Goal: Task Accomplishment & Management: Manage account settings

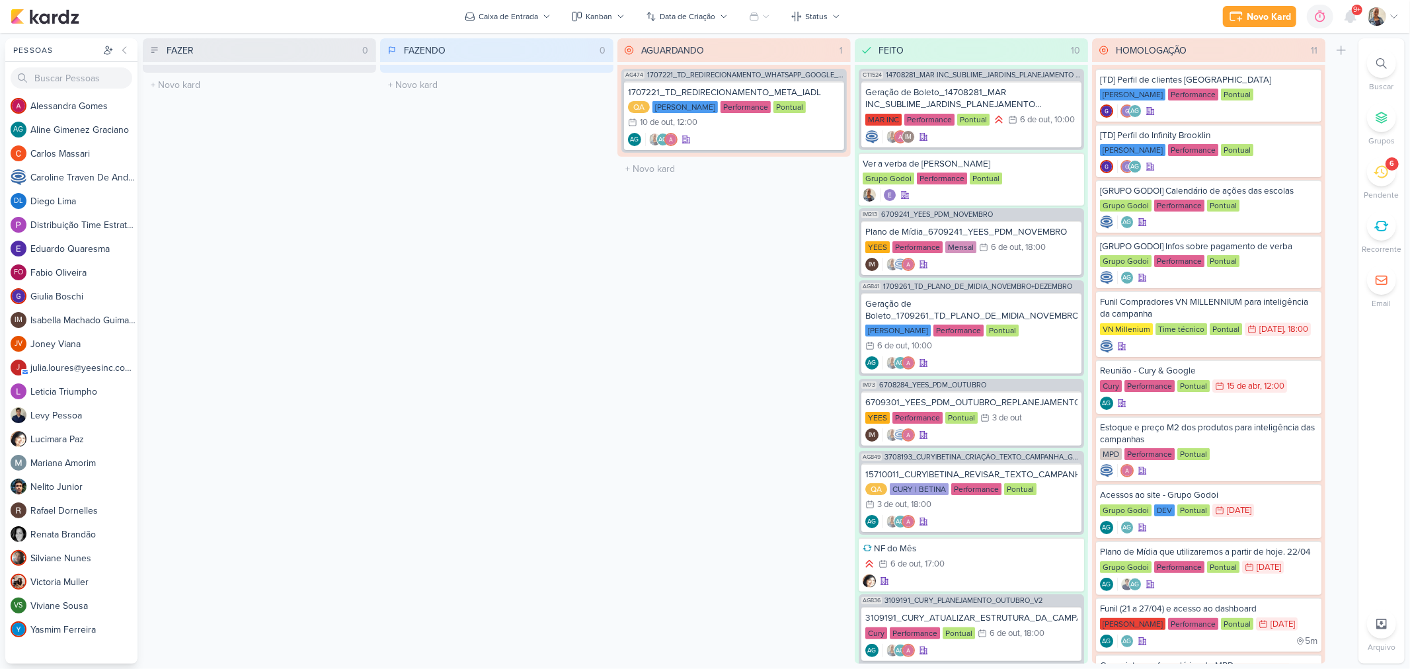
click at [1397, 173] on li "6 Pendente" at bounding box center [1382, 179] width 46 height 44
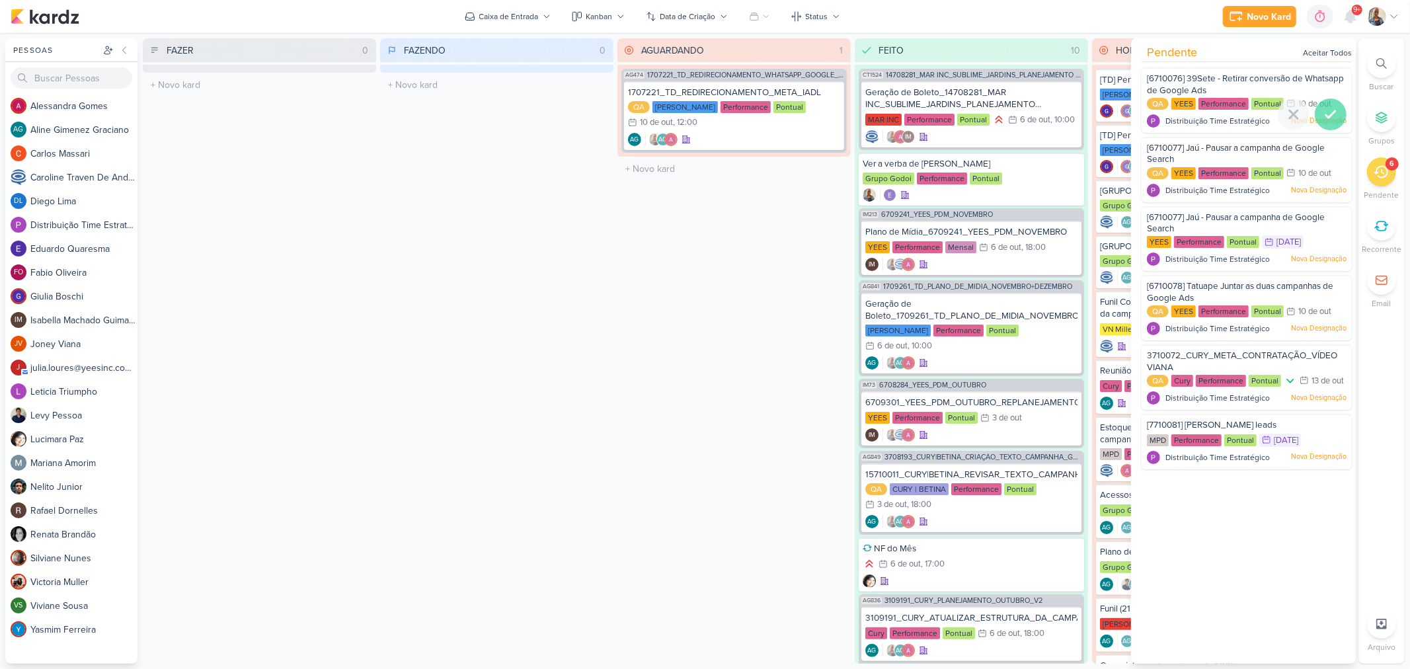
click at [1315, 116] on div at bounding box center [1331, 115] width 32 height 32
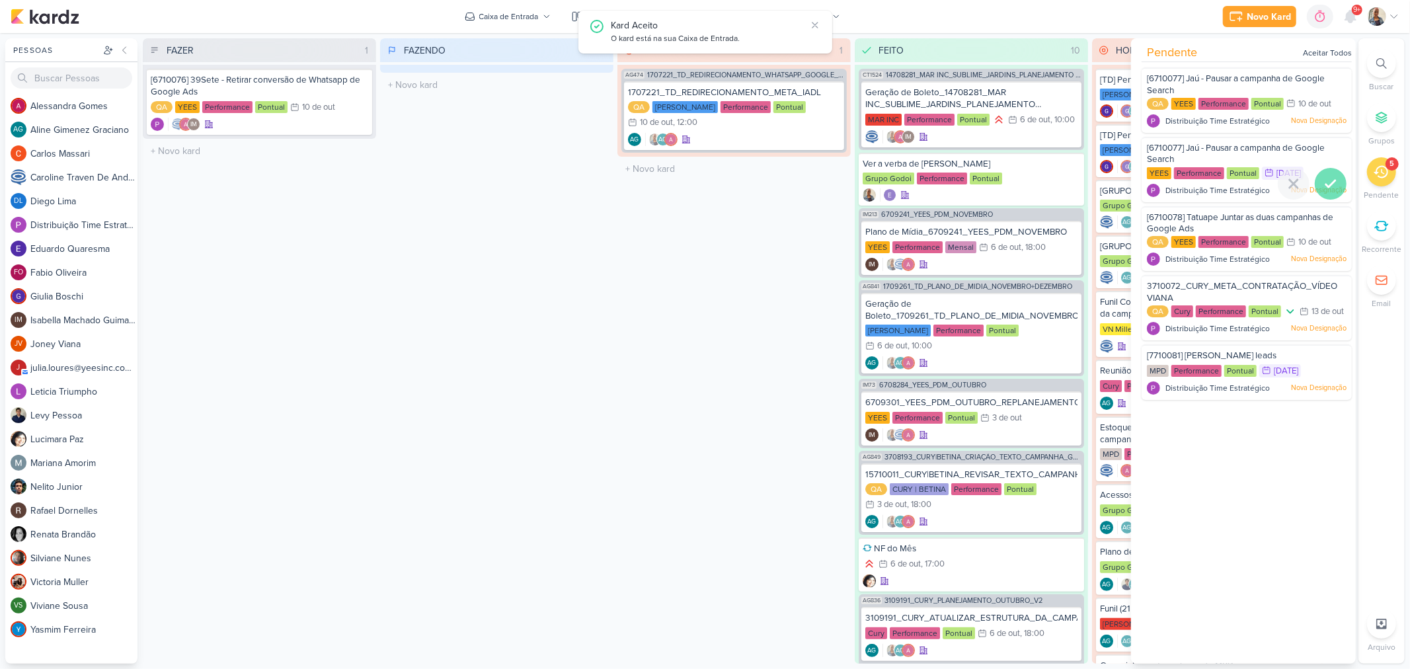
click at [1329, 180] on icon at bounding box center [1330, 183] width 9 height 7
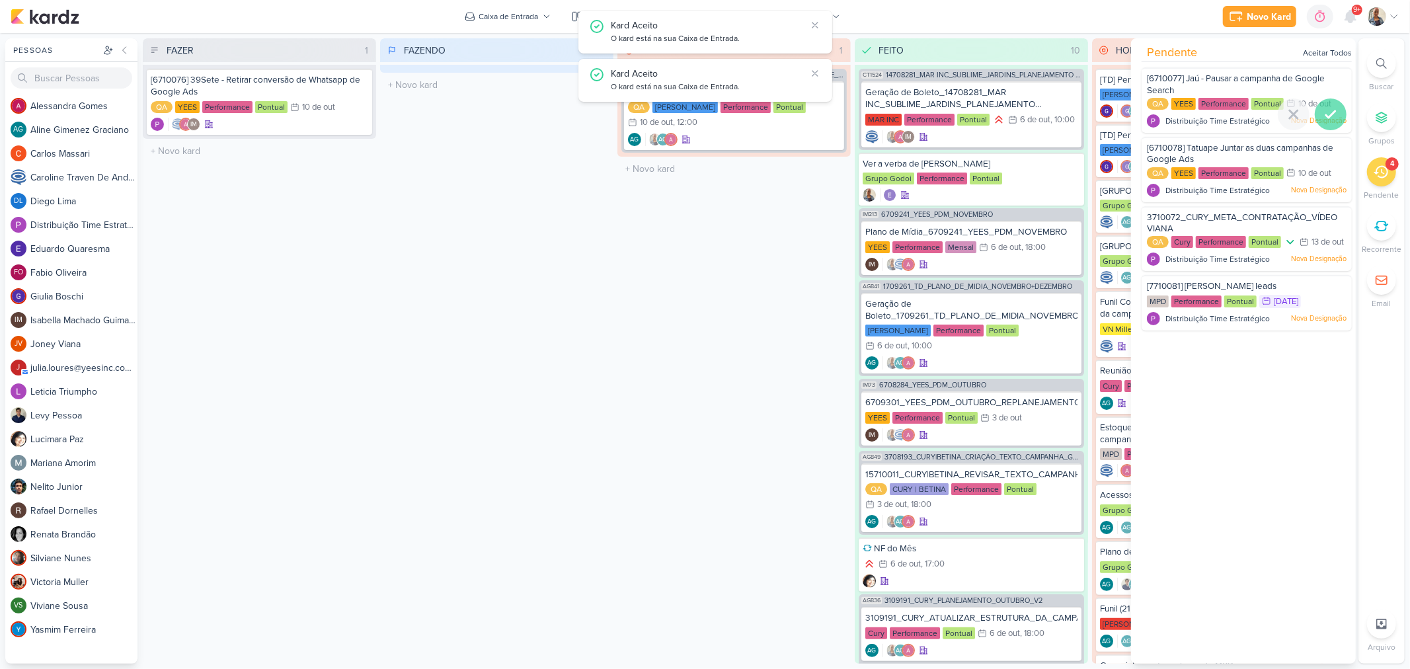
click at [1329, 120] on icon at bounding box center [1331, 114] width 16 height 16
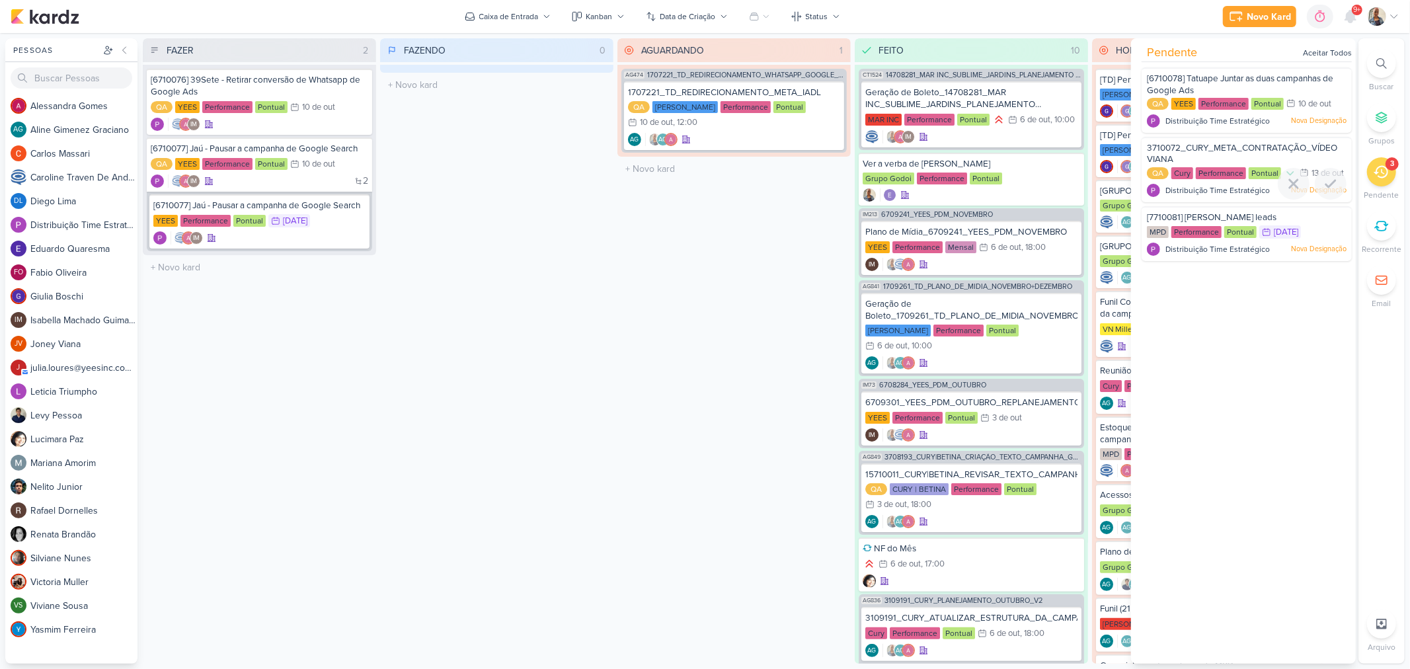
click at [1267, 151] on span "3710072_CURY_META_CONTRATAÇÃO_VÍDEO VIANA" at bounding box center [1242, 154] width 190 height 22
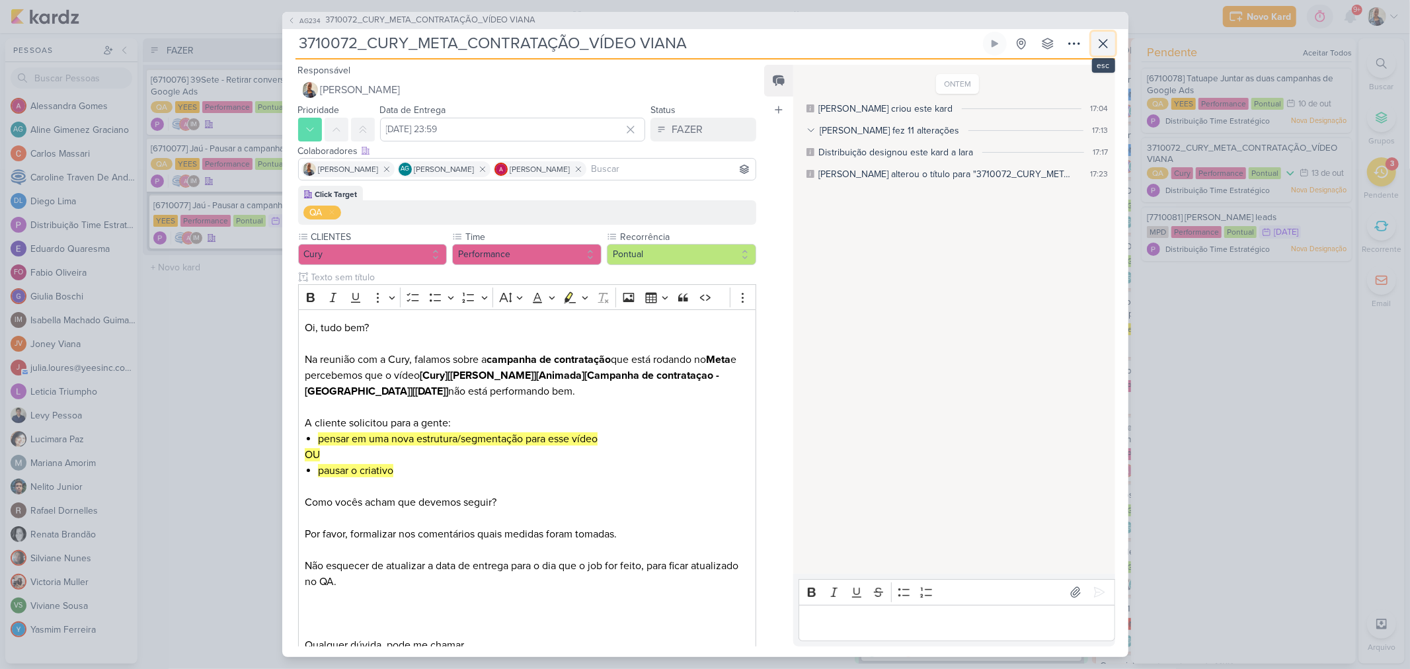
click at [1113, 48] on button at bounding box center [1103, 44] width 24 height 24
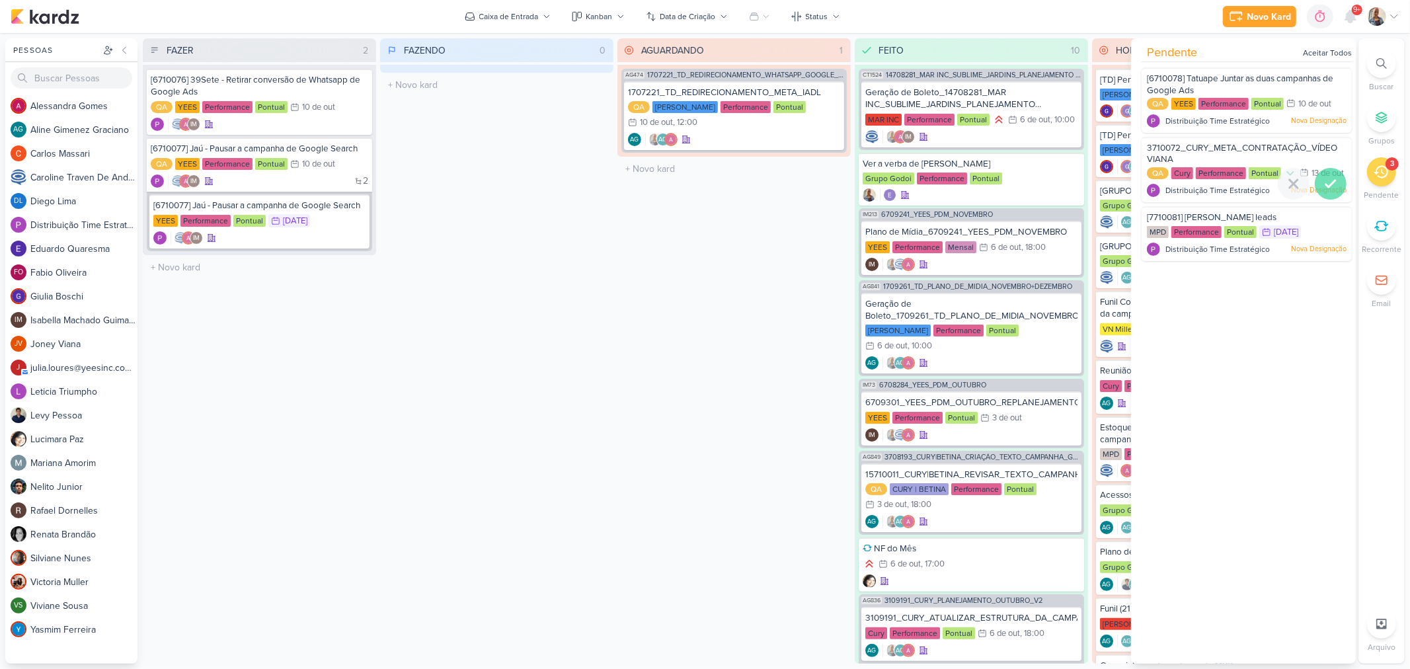
click at [1327, 192] on icon at bounding box center [1331, 184] width 16 height 16
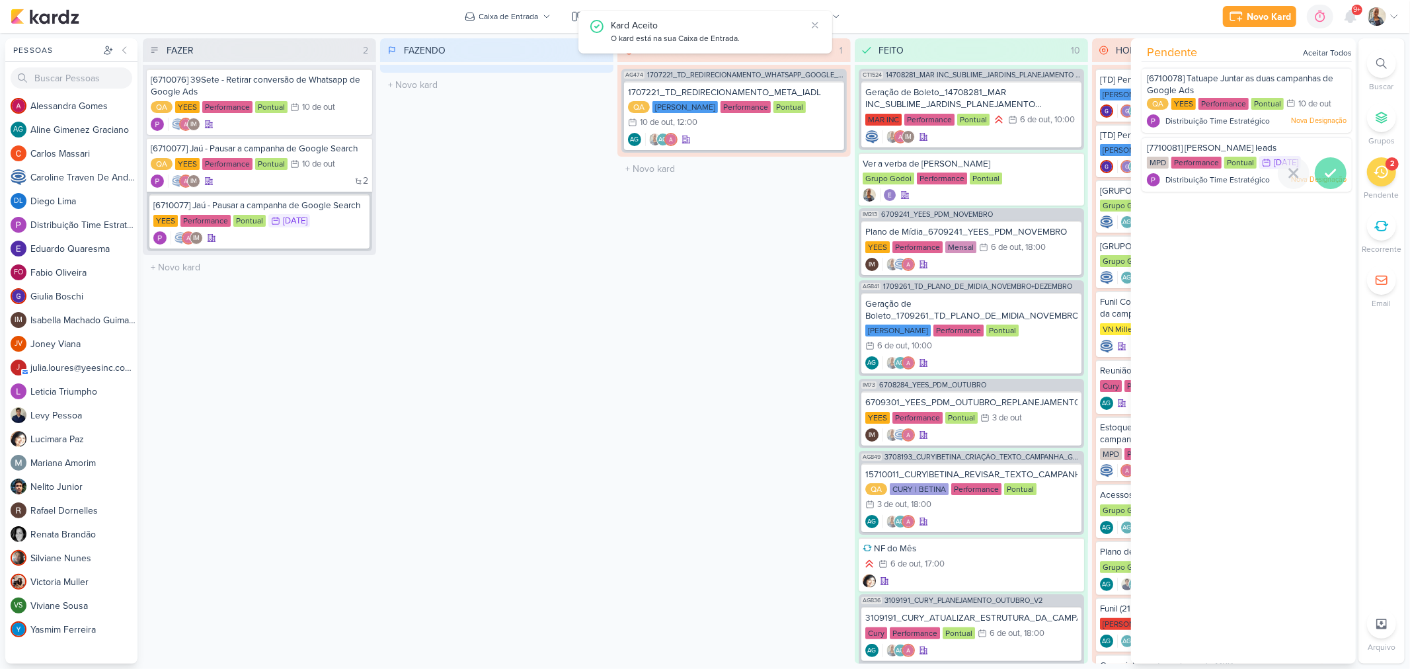
click at [1333, 177] on div at bounding box center [1331, 173] width 32 height 32
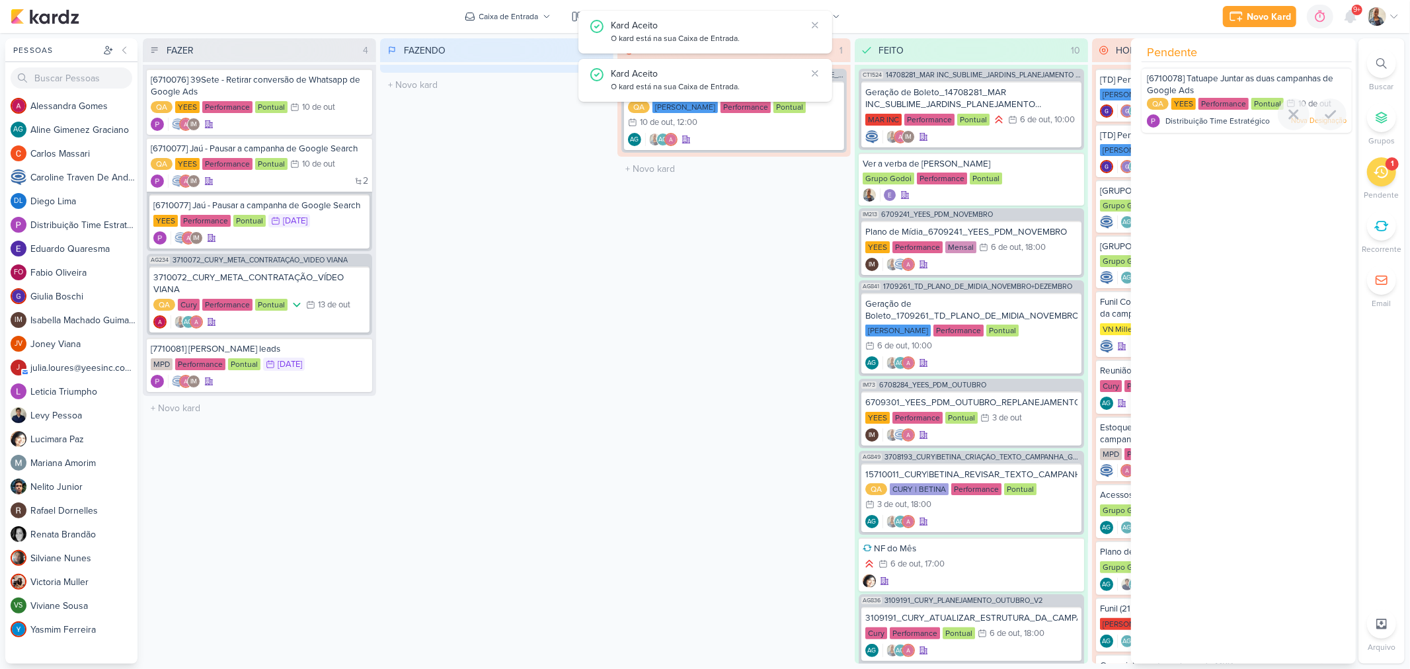
click at [1234, 87] on div "[6710078] Tatuape Juntar as duas campanhas de Google Ads" at bounding box center [1247, 85] width 200 height 24
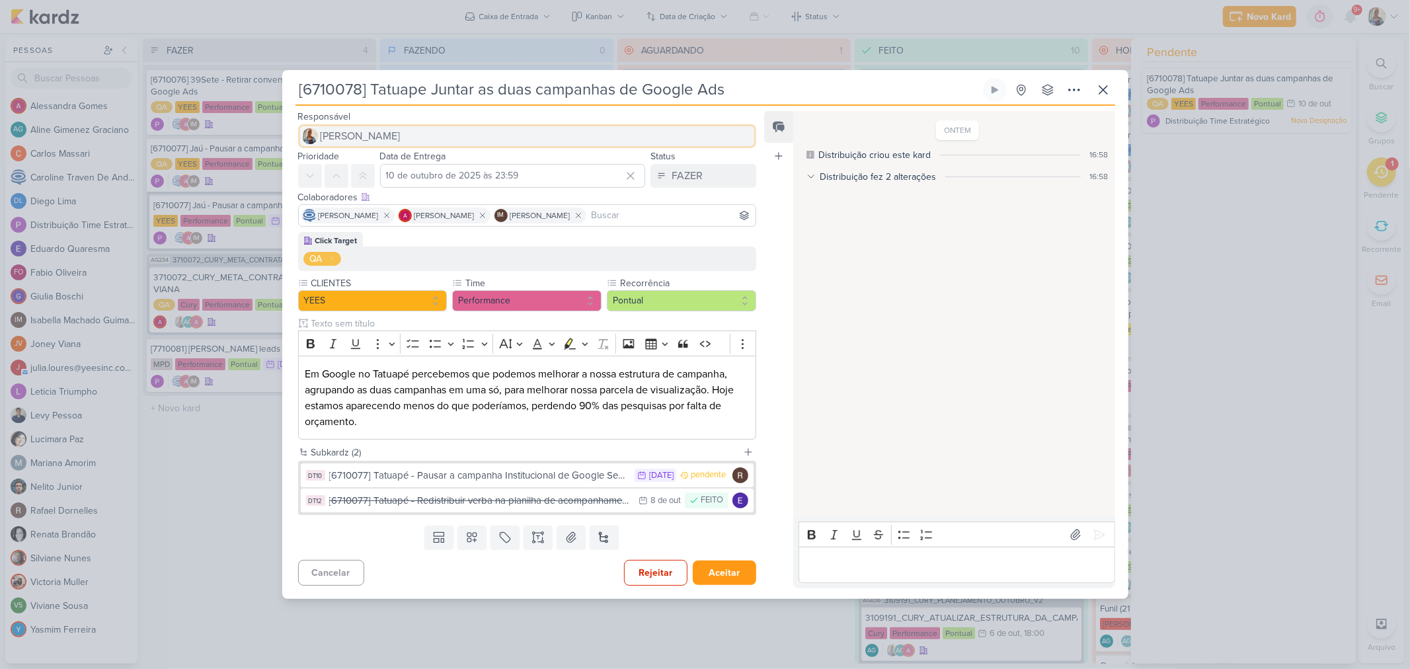
click at [427, 141] on button "[PERSON_NAME]" at bounding box center [527, 136] width 459 height 24
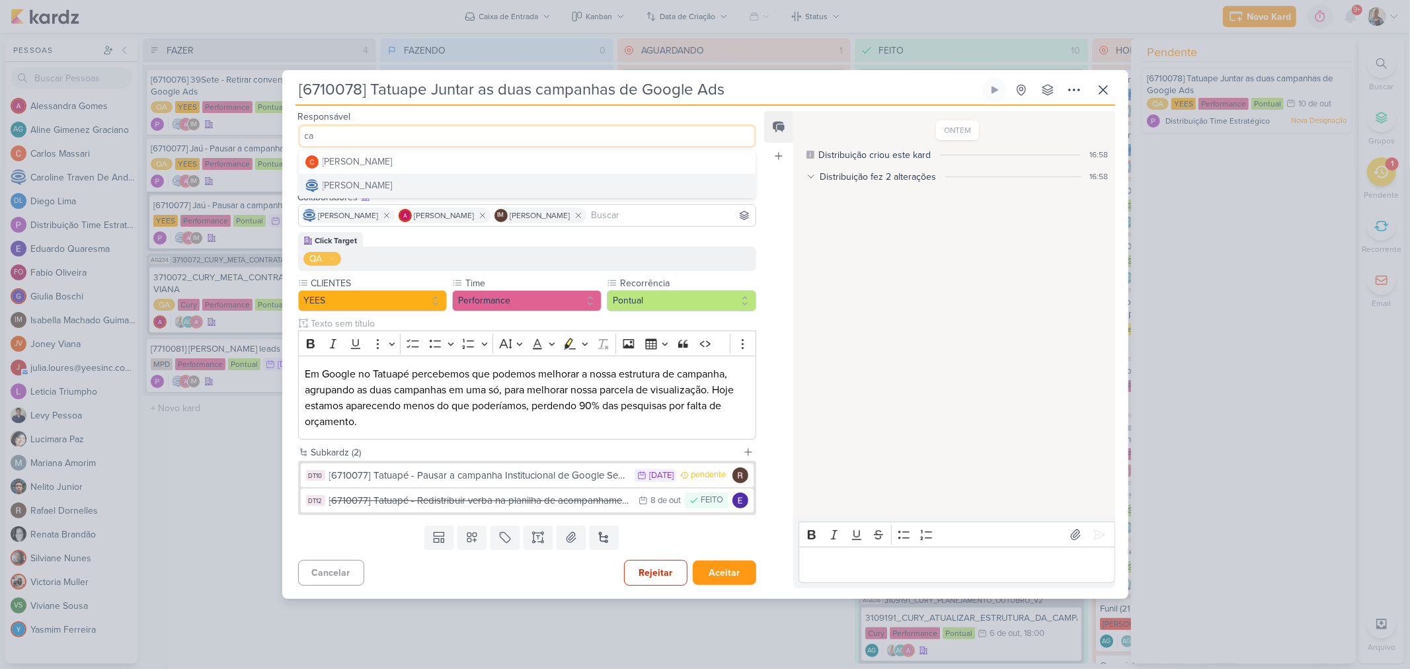
type input "ca"
click at [428, 177] on button "Caroline Traven De Andrade" at bounding box center [527, 186] width 457 height 24
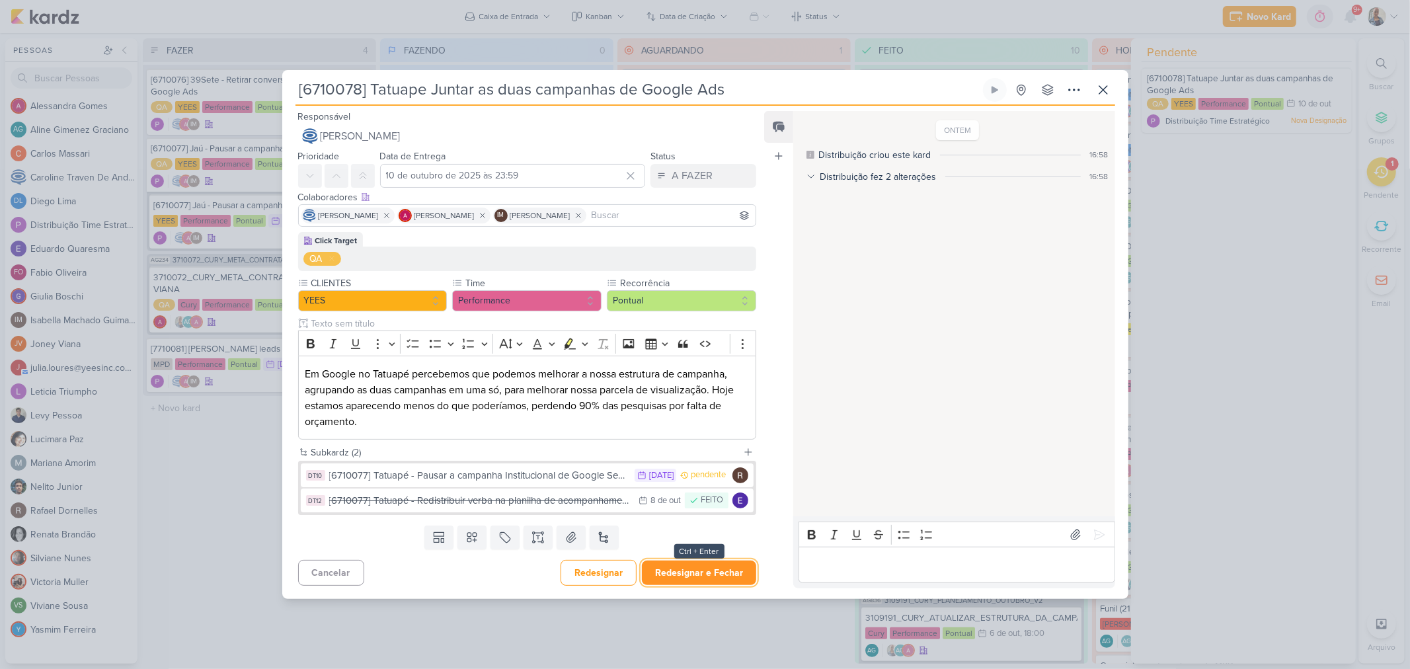
click at [736, 567] on button "Redesignar e Fechar" at bounding box center [699, 573] width 114 height 24
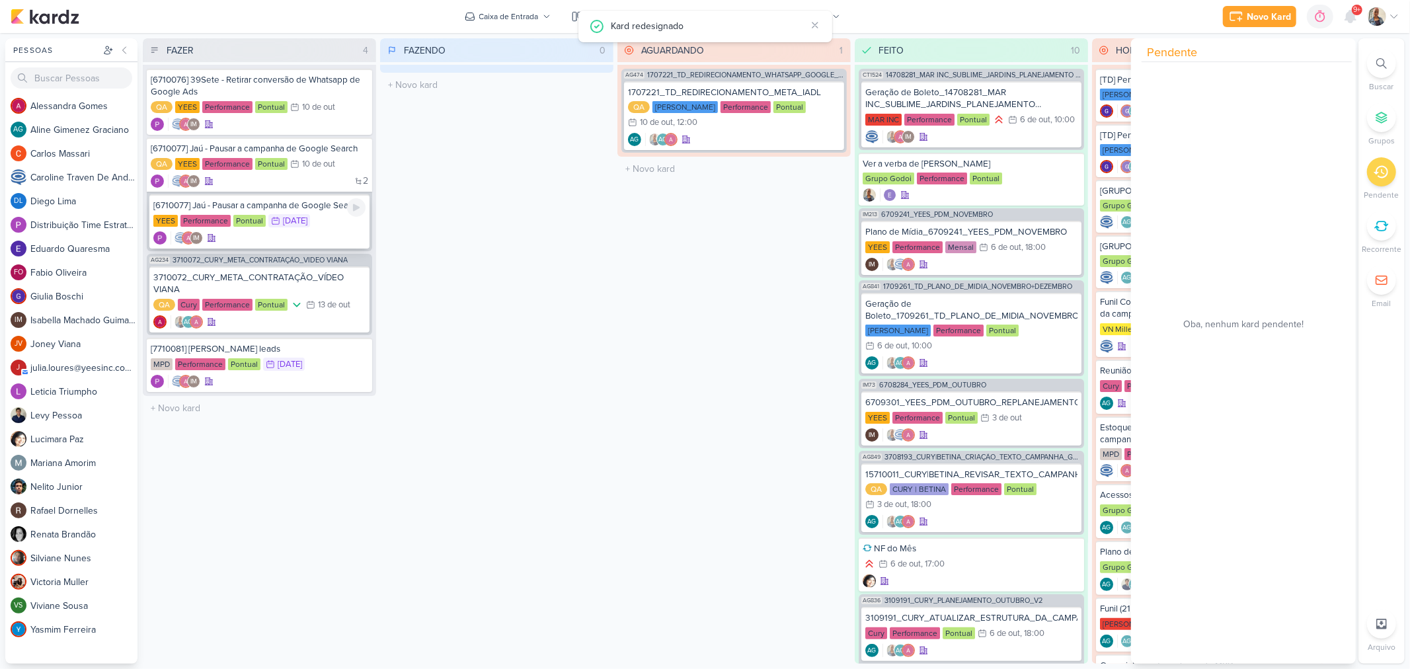
click at [275, 208] on div "[6710077] Jaú - Pausar a campanha de Google Search" at bounding box center [259, 206] width 212 height 12
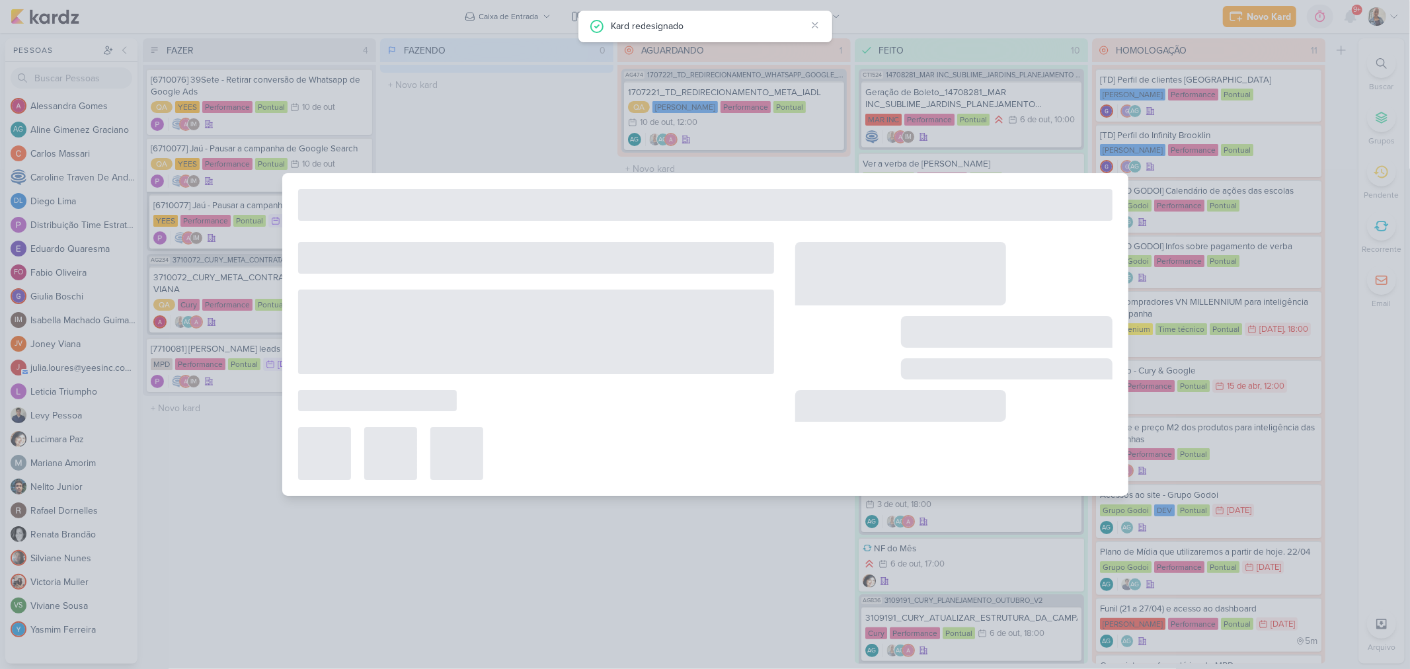
type input "[6710077] Jaú - Pausar a campanha de Google Search"
type input "9 de outubro de 2025 às 23:59"
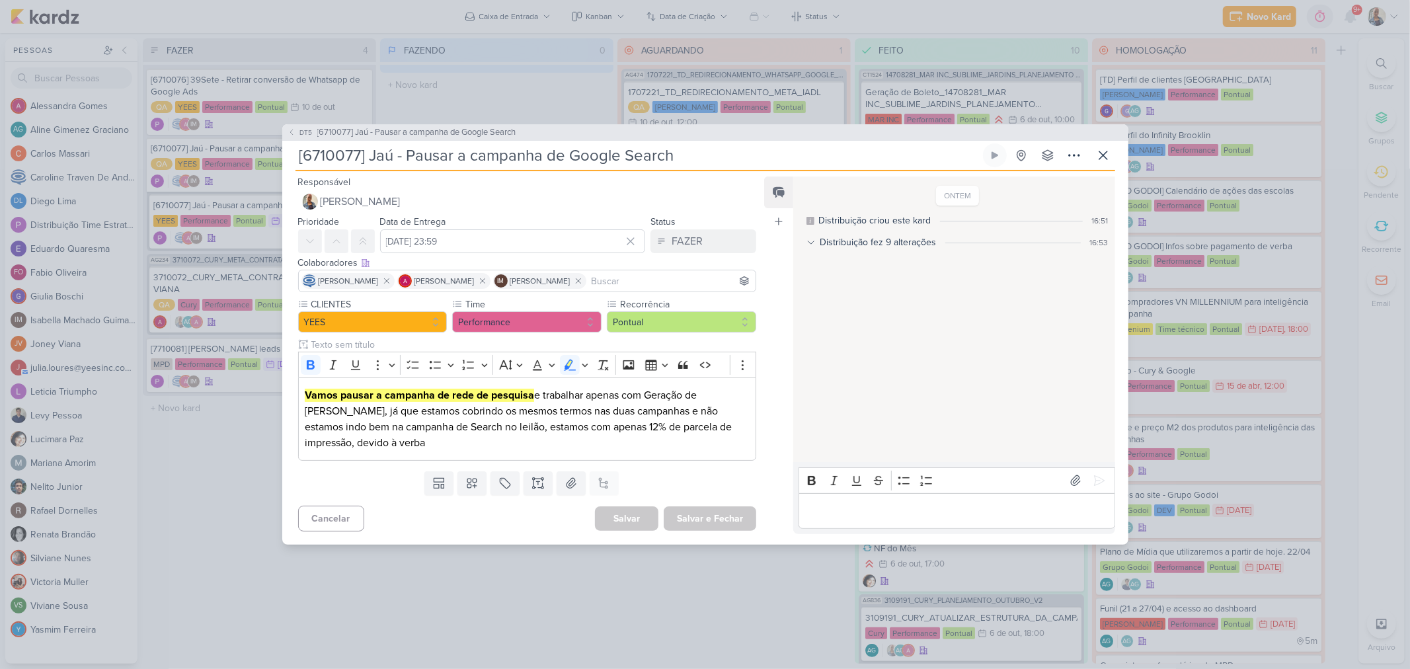
click at [206, 395] on div "DT5 [6710077] Jaú - Pausar a campanha de Google Search [6710077] Jaú - Pausar a…" at bounding box center [705, 334] width 1410 height 669
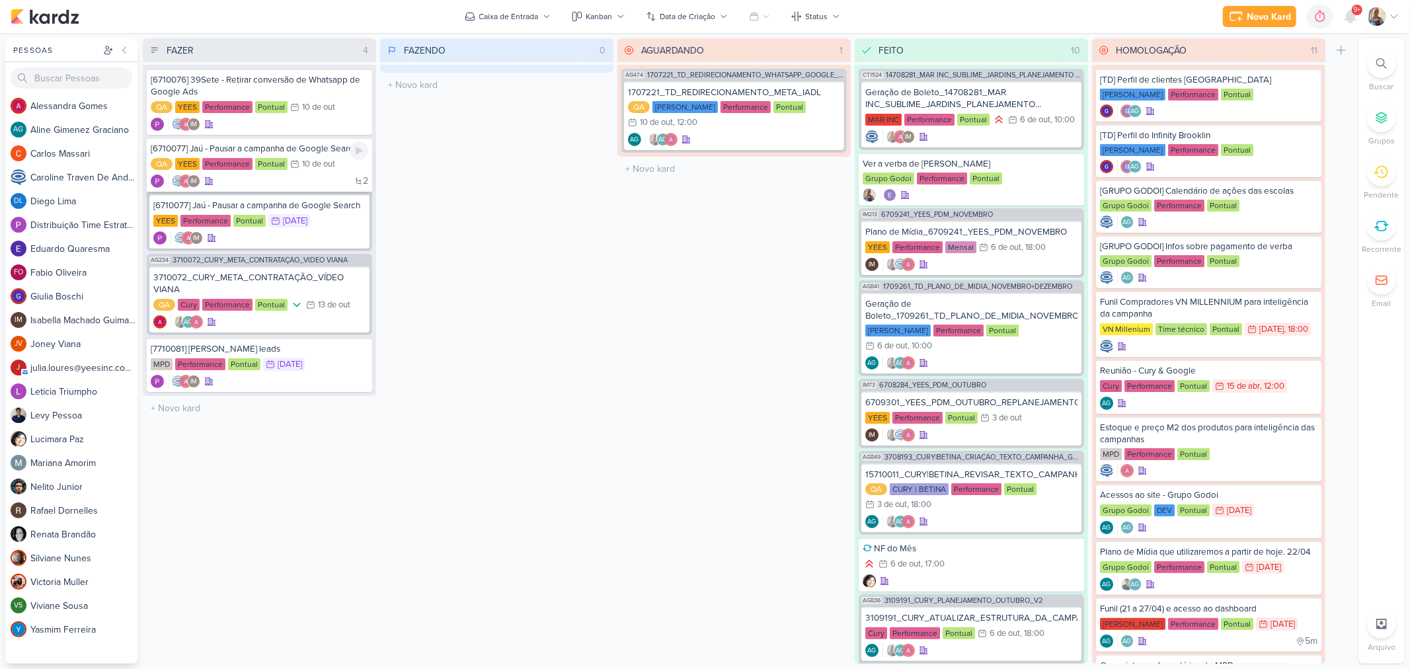
click at [281, 149] on div "[6710077] Jaú - Pausar a campanha de Google Search" at bounding box center [259, 149] width 217 height 12
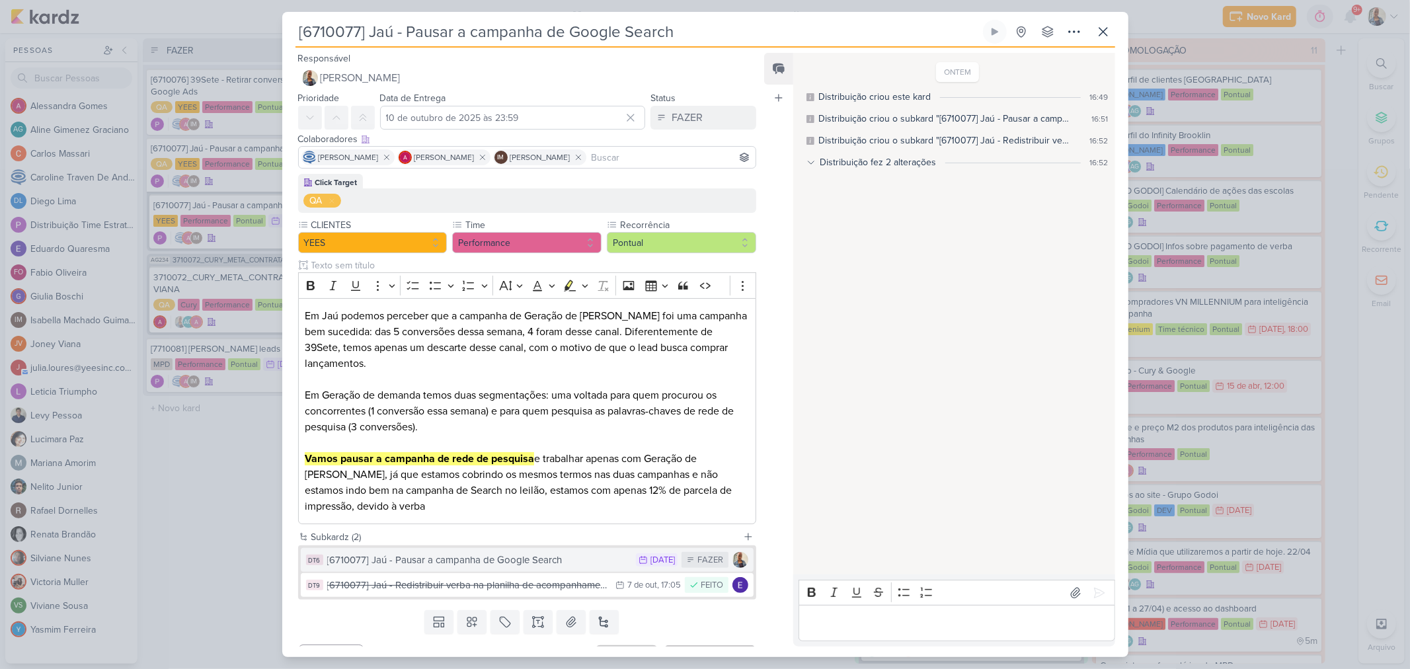
click at [488, 563] on div "[6710077] Jaú - Pausar a campanha de Google Search" at bounding box center [478, 560] width 303 height 15
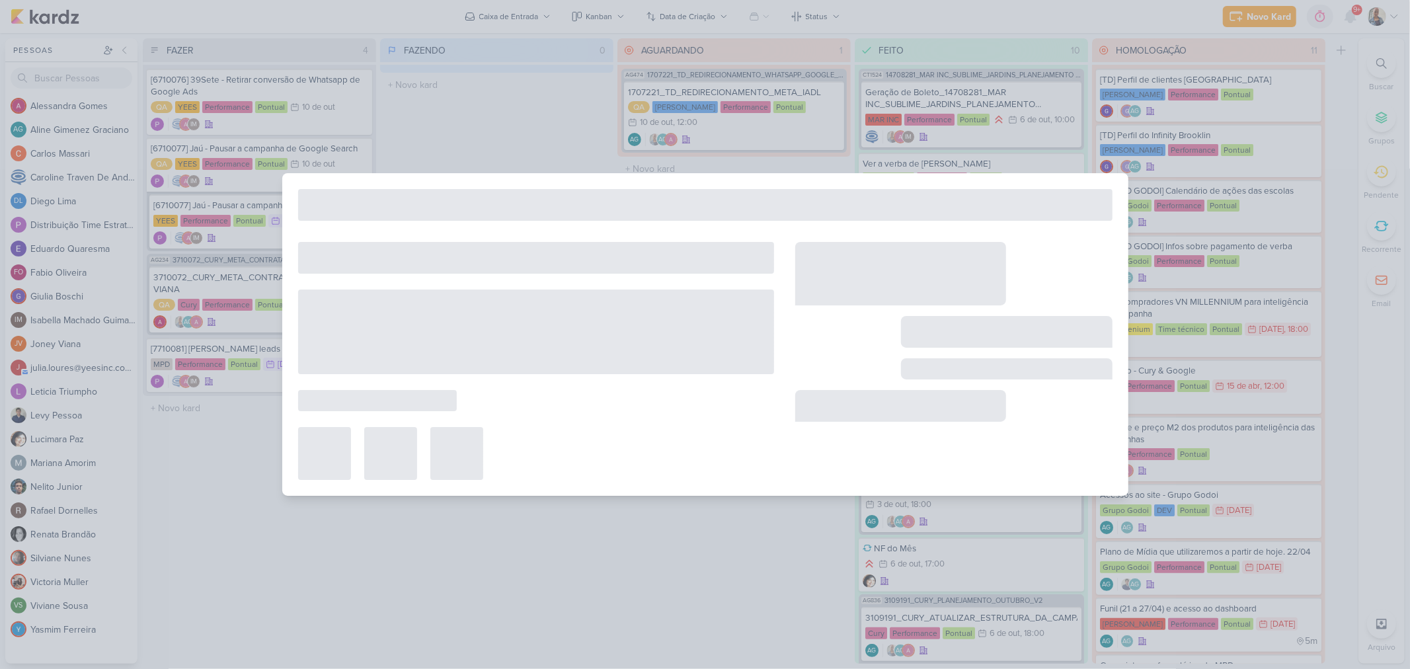
type input "9 de outubro de 2025 às 23:59"
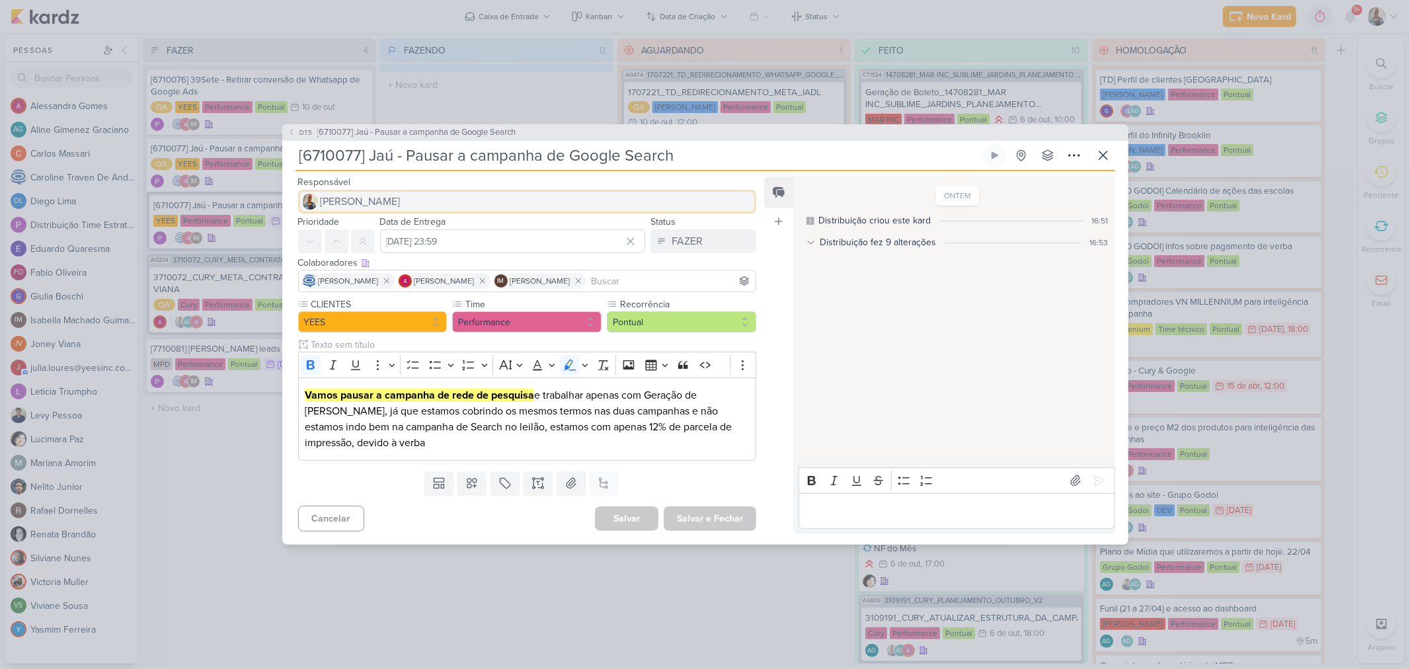
click at [368, 207] on span "[PERSON_NAME]" at bounding box center [361, 202] width 80 height 16
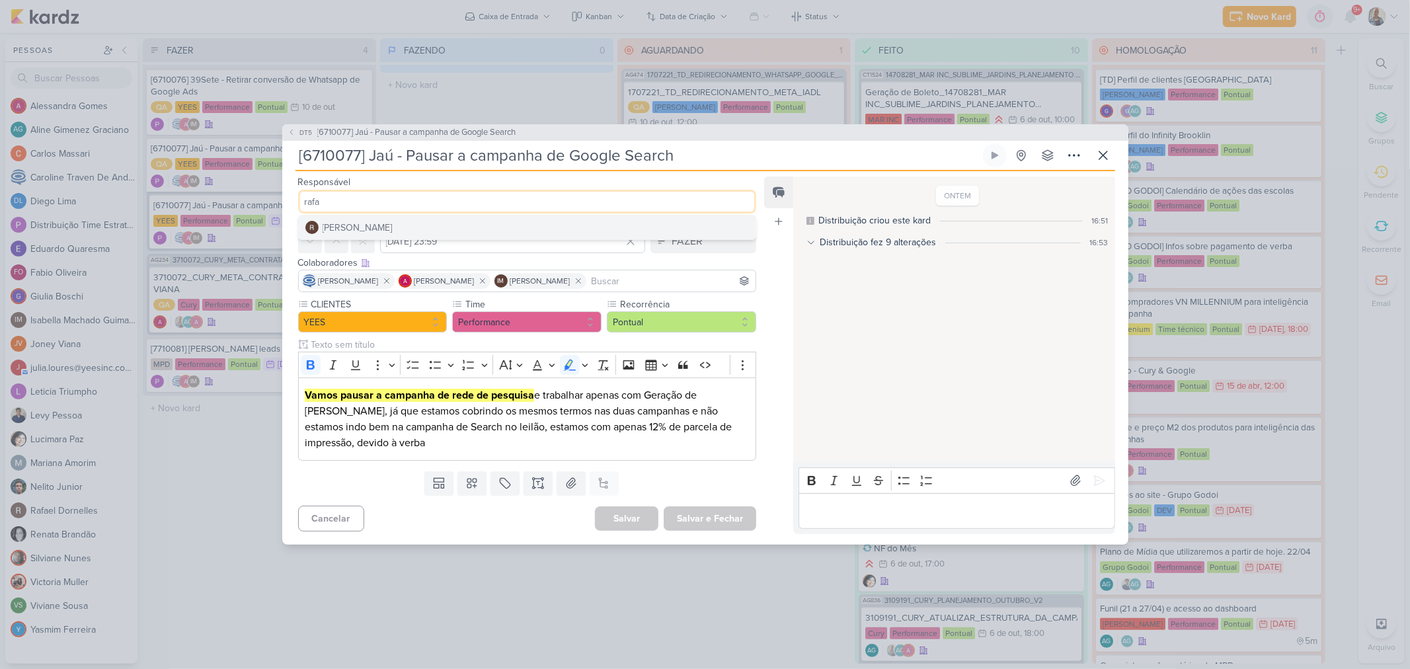
type input "rafa"
click at [381, 227] on div "Rafael Dornelles" at bounding box center [358, 228] width 70 height 14
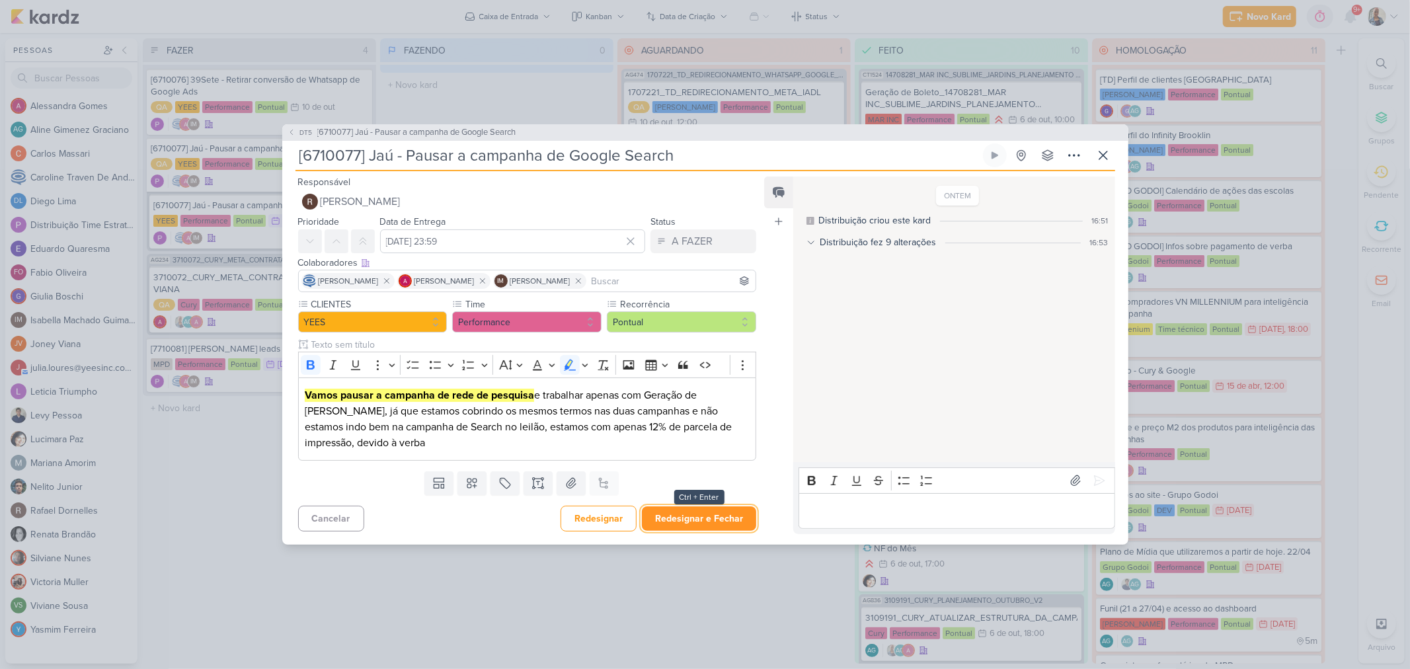
click at [675, 524] on button "Redesignar e Fechar" at bounding box center [699, 518] width 114 height 24
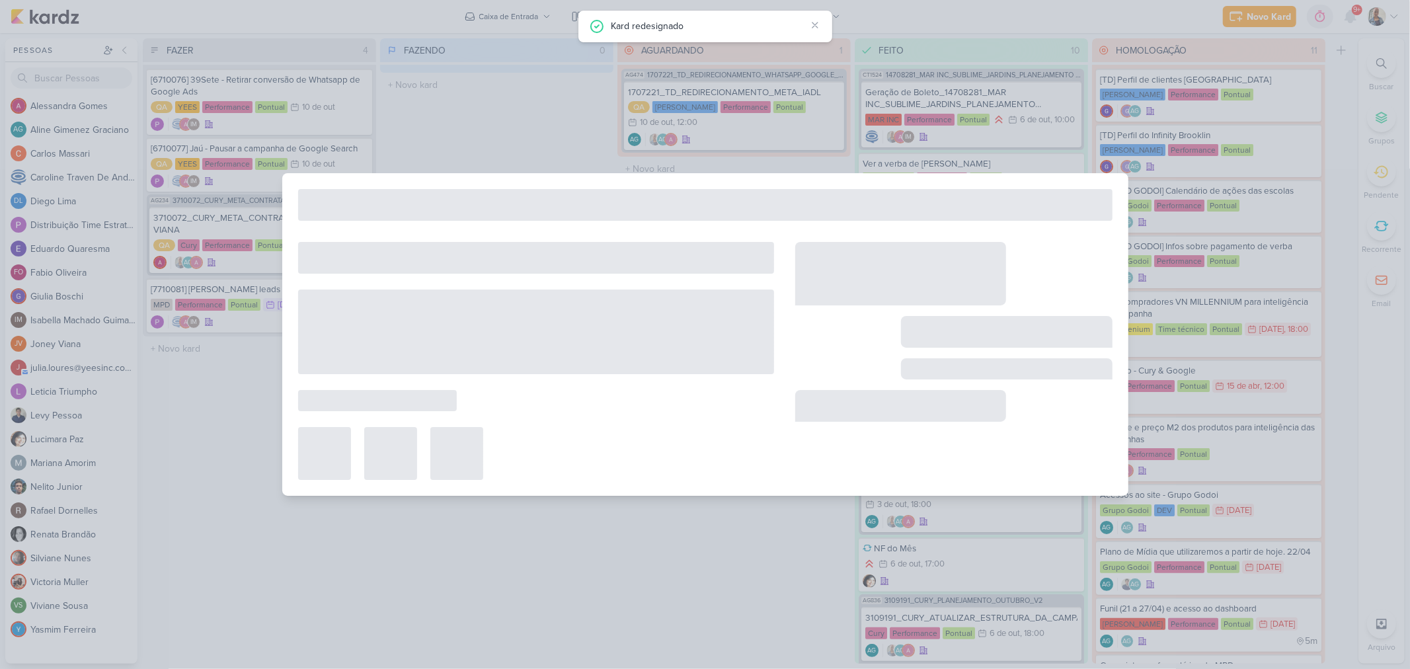
type input "10 de outubro de 2025 às 23:59"
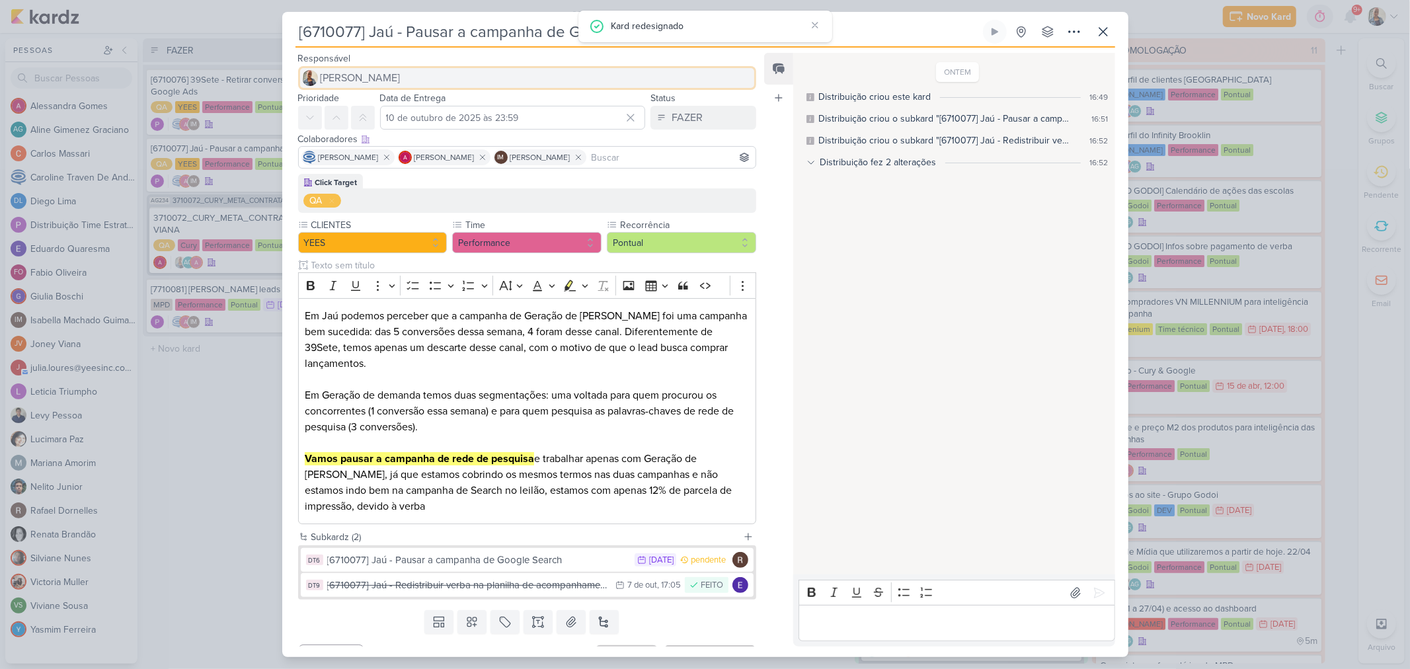
click at [448, 70] on button "[PERSON_NAME]" at bounding box center [527, 78] width 459 height 24
type input "caro"
click at [393, 104] on div "Caroline Traven De Andrade" at bounding box center [358, 104] width 70 height 14
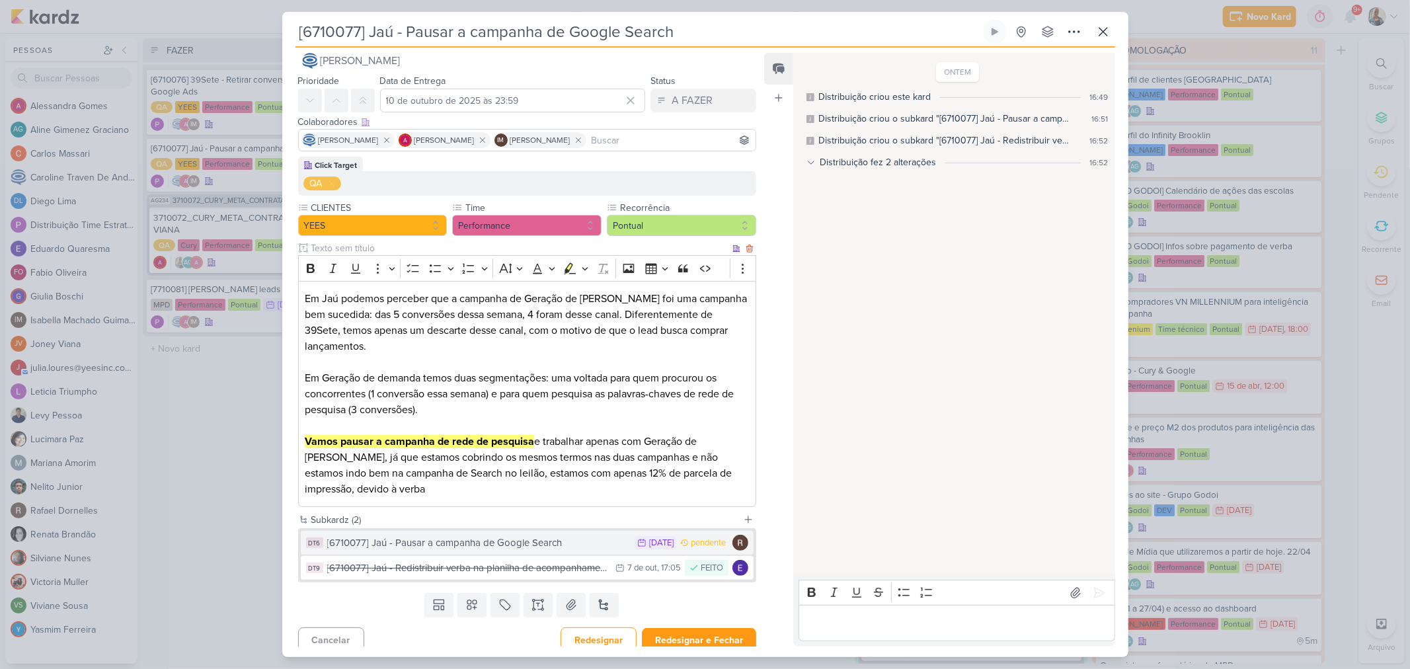
scroll to position [27, 0]
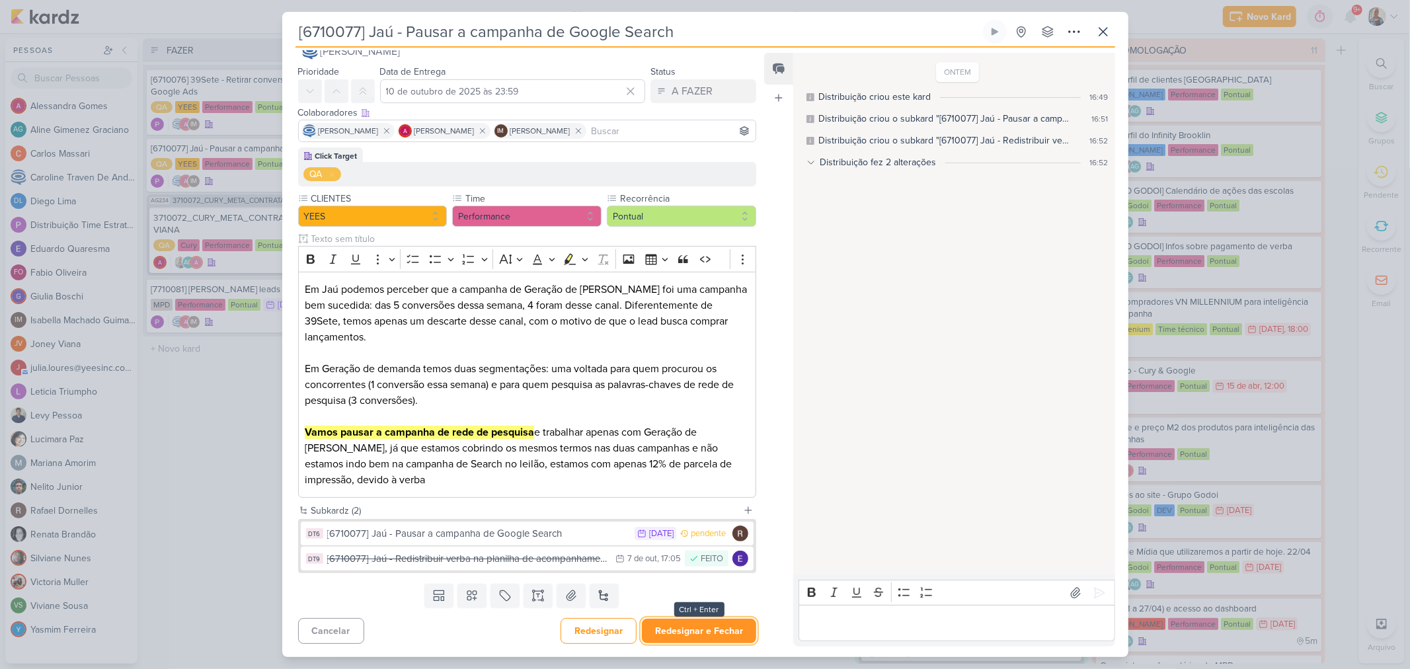
click at [669, 619] on button "Redesignar e Fechar" at bounding box center [699, 631] width 114 height 24
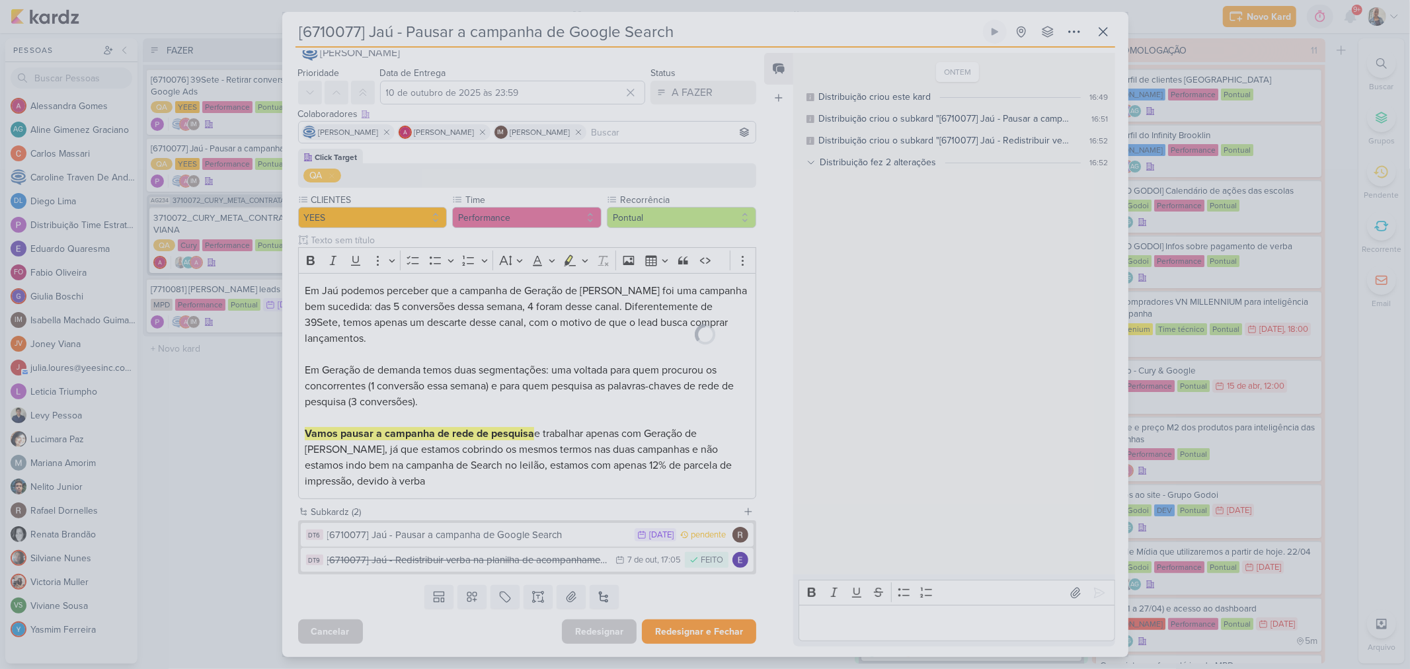
scroll to position [25, 0]
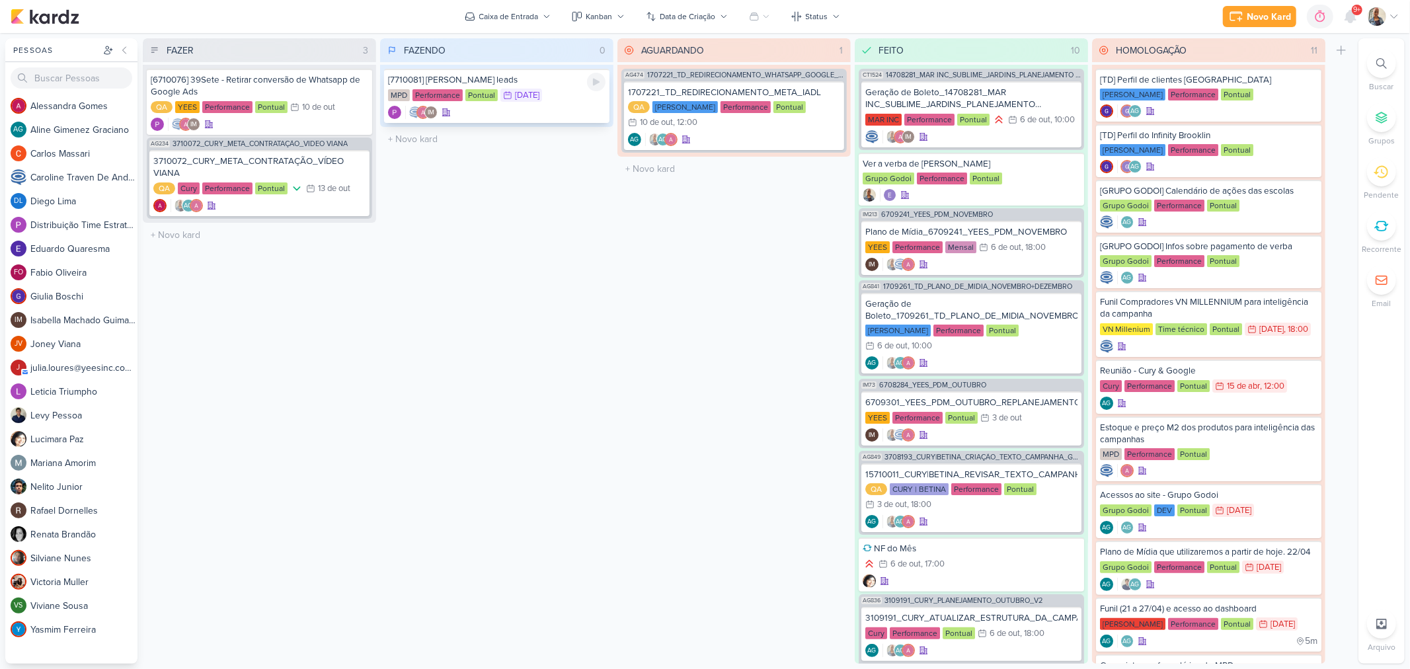
click at [569, 112] on div "IM" at bounding box center [496, 112] width 217 height 13
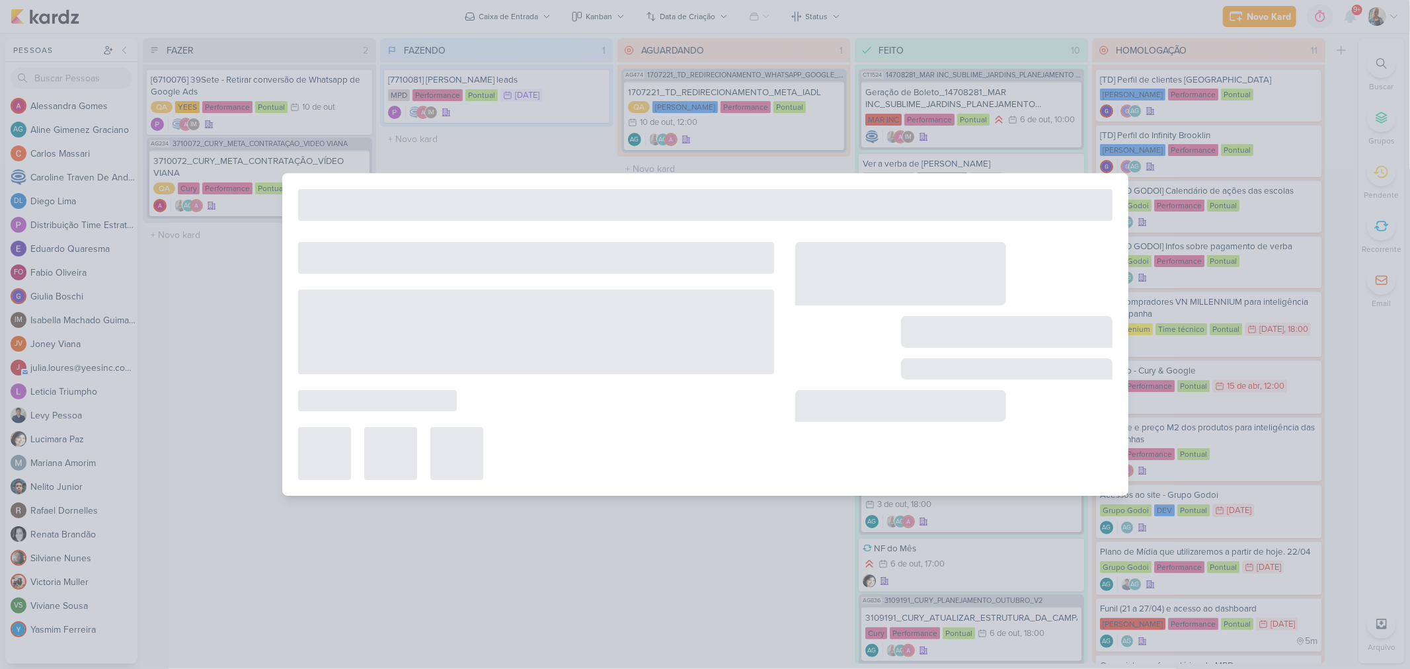
type input "[7710081] Reffugio - Analisar leads"
type input "9 de outubro de 2025 às 23:59"
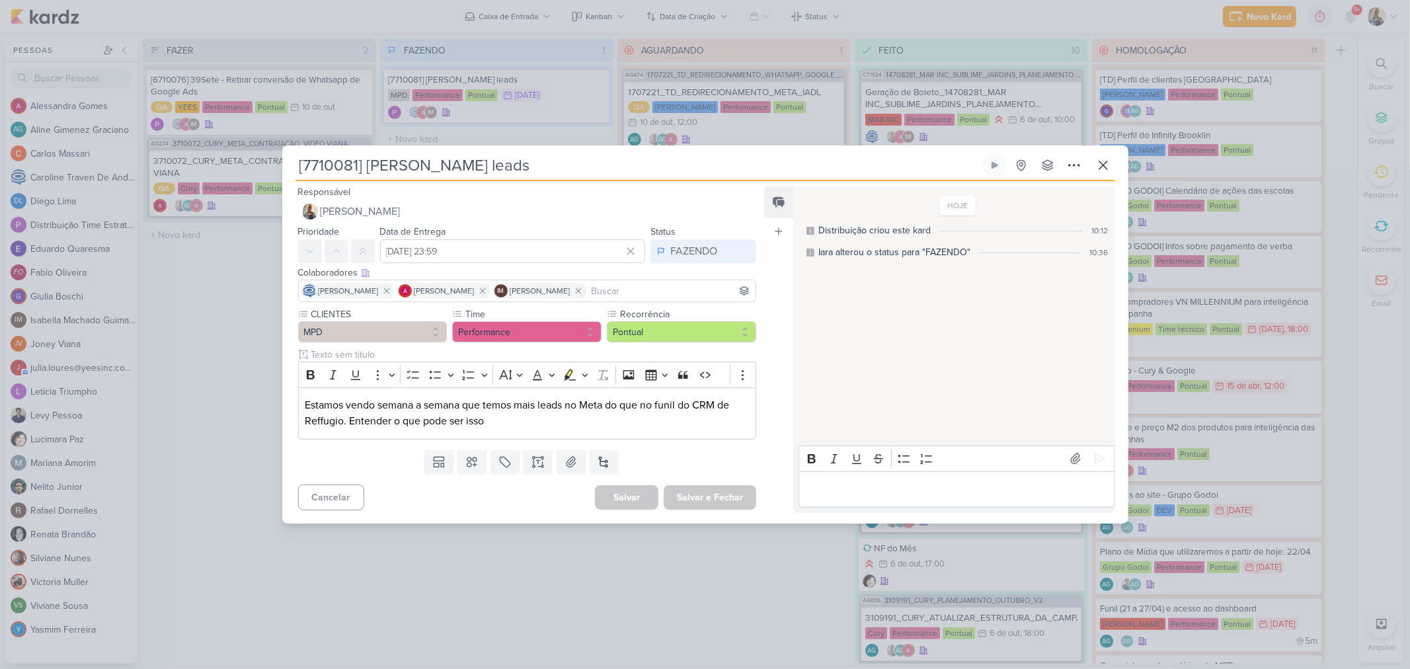
click at [844, 479] on div "Editor editing area: main" at bounding box center [957, 489] width 316 height 36
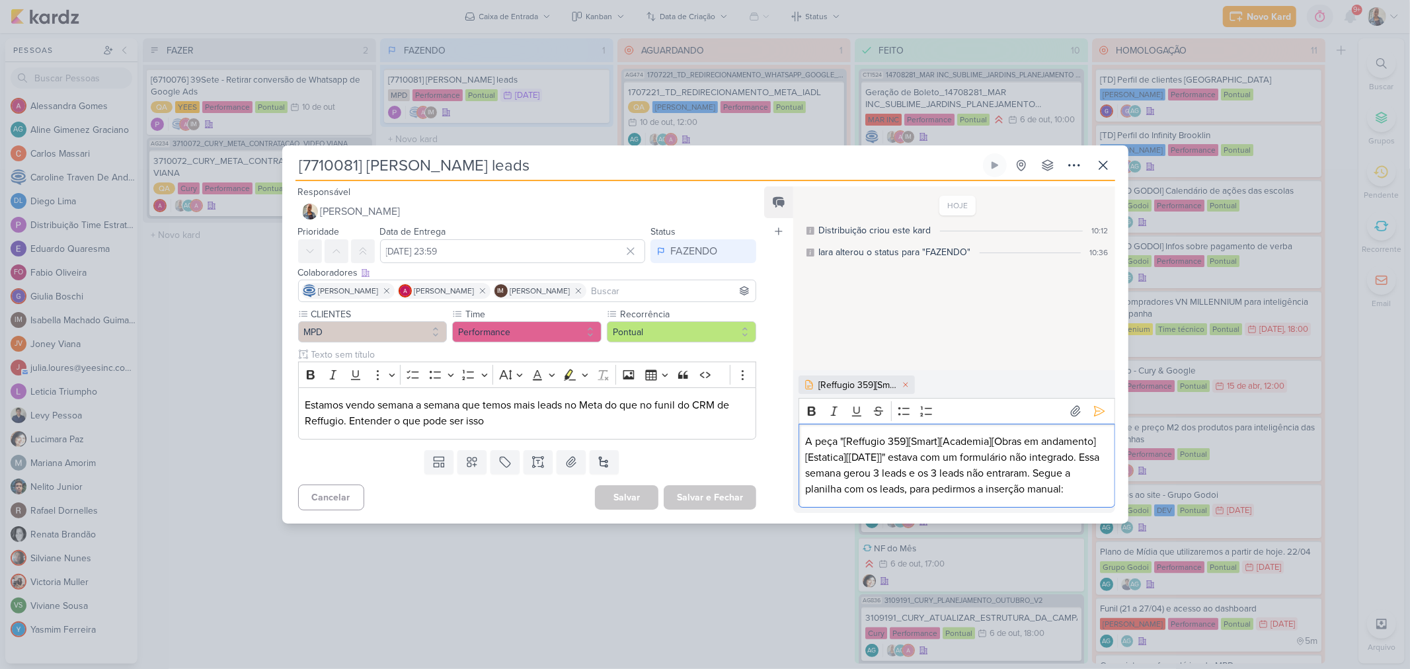
click at [1082, 491] on p "A peça "[Reffugio 359][Smart][Academia][Obras em andamento][Estatica][18.08.25]…" at bounding box center [957, 465] width 302 height 63
click at [1099, 405] on icon at bounding box center [1099, 411] width 13 height 13
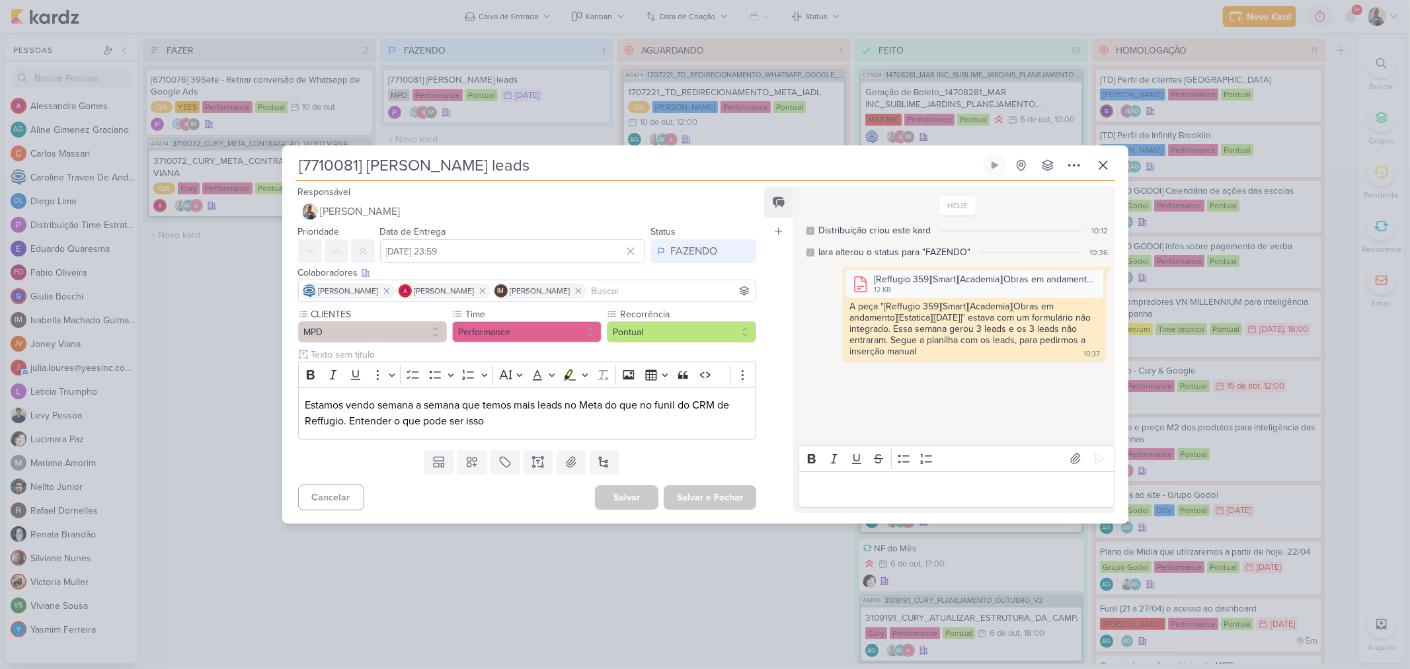
click at [899, 494] on p "Editor editing area: main" at bounding box center [957, 489] width 302 height 16
click at [898, 493] on p "Passando o" at bounding box center [957, 489] width 302 height 16
click at [1101, 447] on button at bounding box center [1099, 442] width 21 height 21
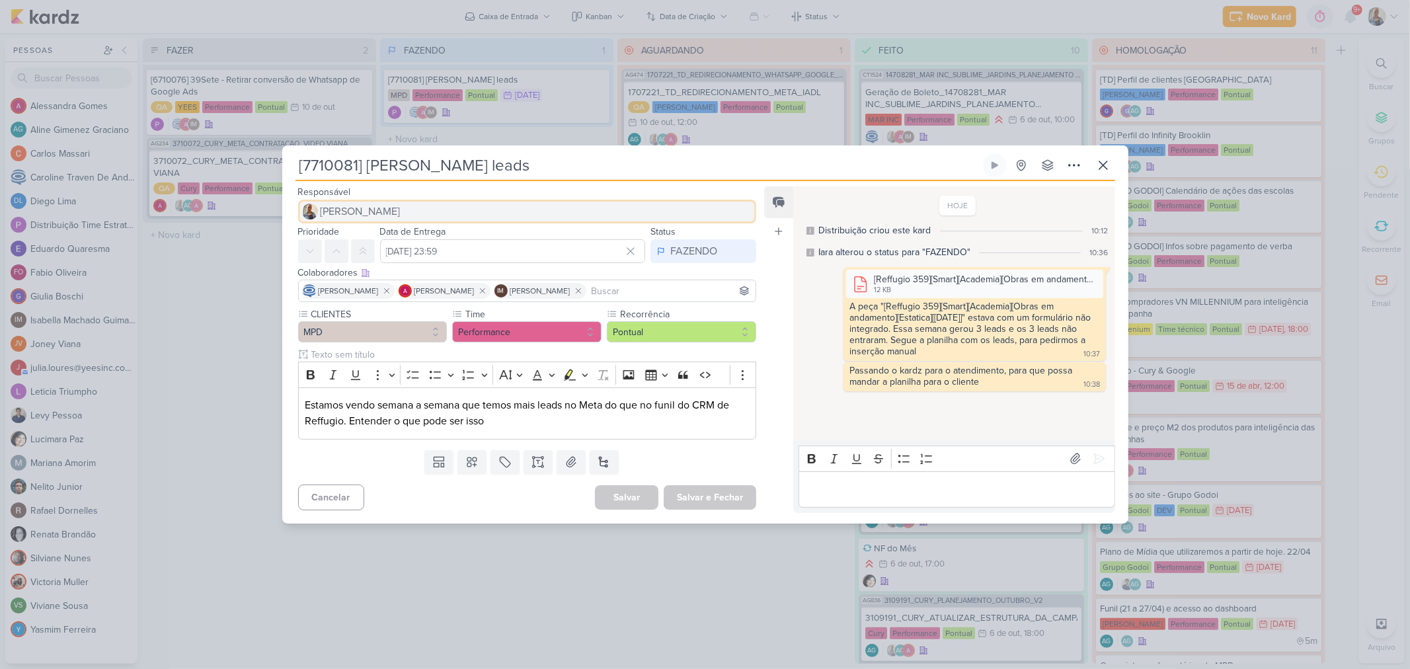
click at [362, 208] on span "[PERSON_NAME]" at bounding box center [361, 212] width 80 height 16
type input "carol"
click at [359, 237] on div "Caroline Traven De Andrade" at bounding box center [358, 238] width 70 height 14
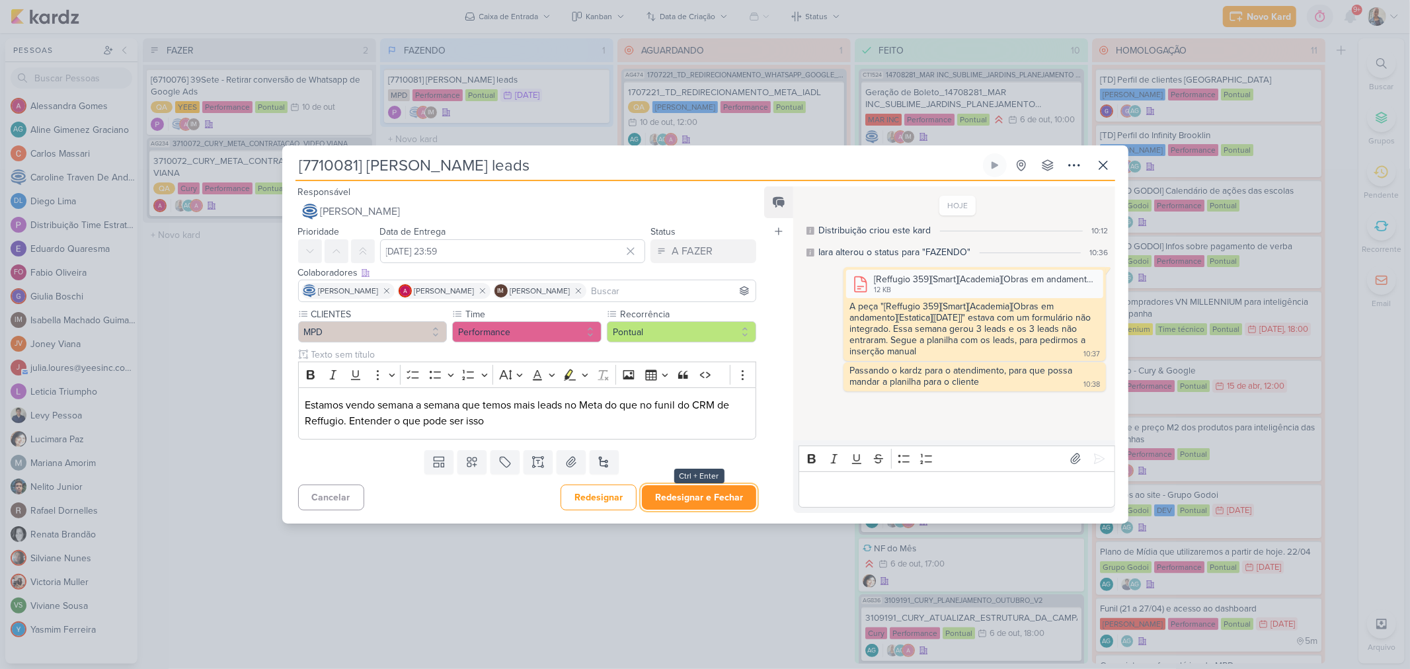
click at [652, 486] on button "Redesignar e Fechar" at bounding box center [699, 497] width 114 height 24
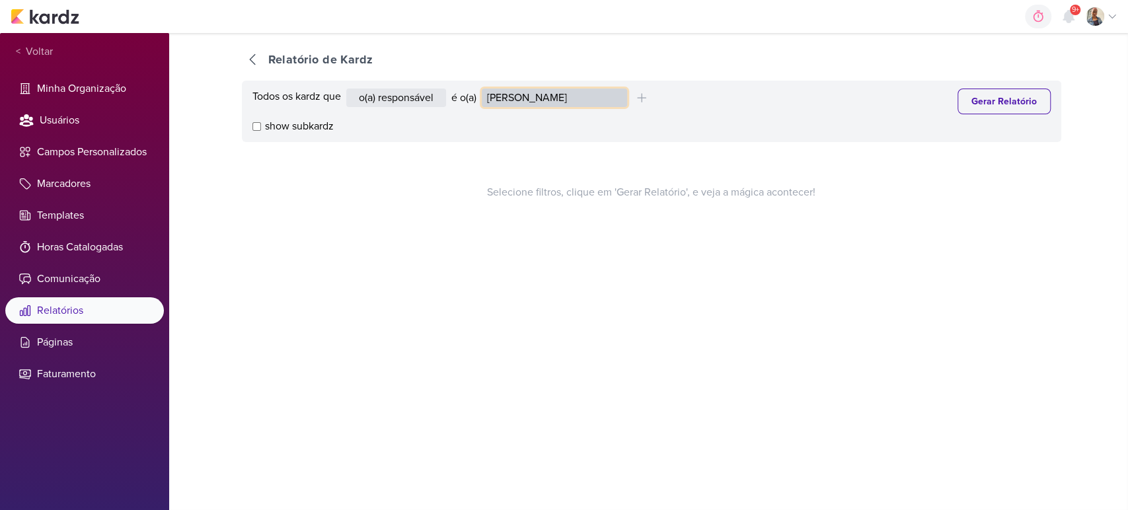
click at [537, 106] on select "Alessandra Gomes Aline Gimenez Graciano Caroline Traven De Andrade Distribuição…" at bounding box center [554, 98] width 145 height 19
select select "1395"
click at [485, 89] on select "Alessandra Gomes Aline Gimenez Graciano Caroline Traven De Andrade Distribuição…" at bounding box center [554, 98] width 145 height 19
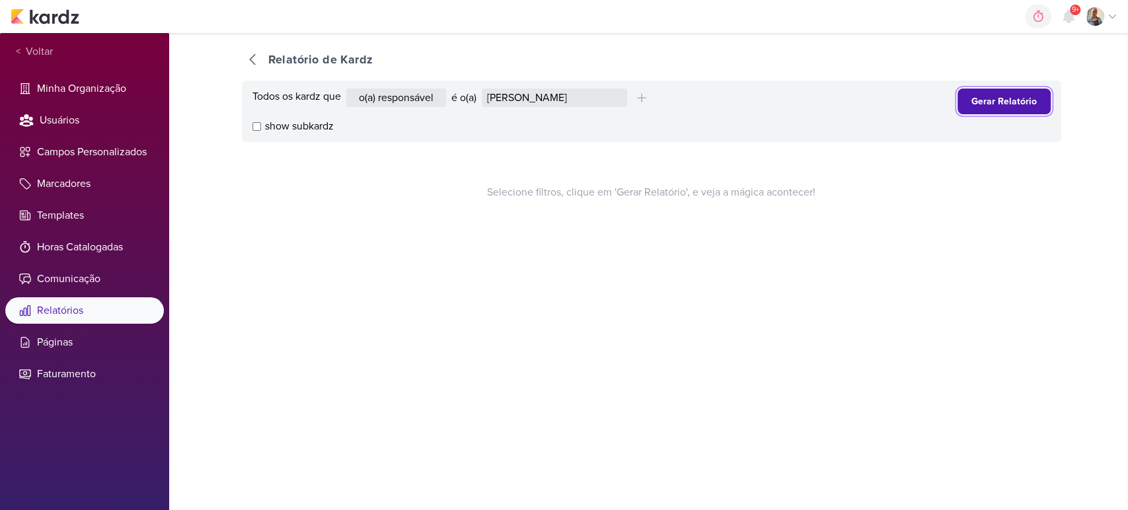
click at [993, 101] on button "Gerar Relatório" at bounding box center [1004, 102] width 93 height 26
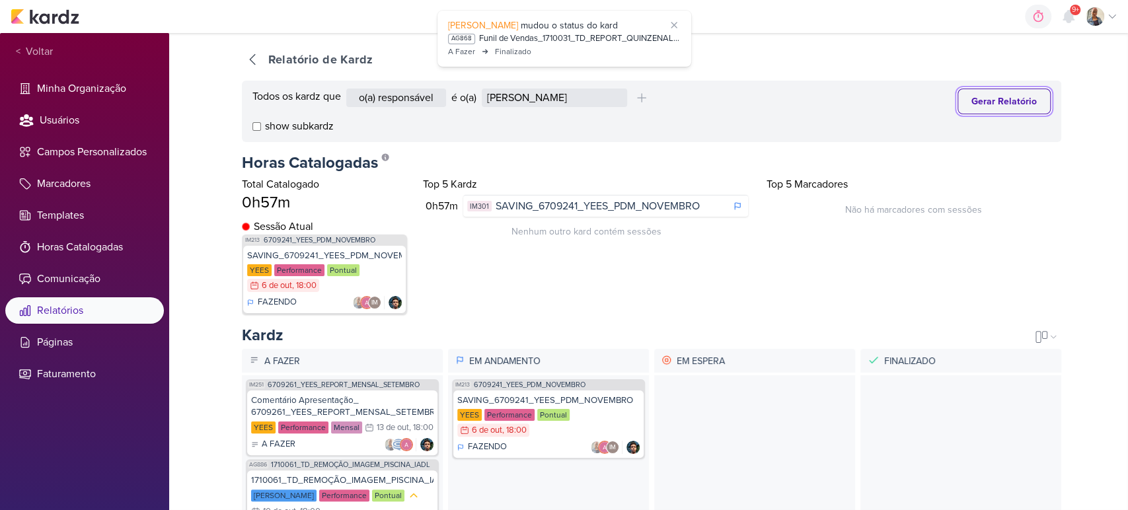
scroll to position [292, 0]
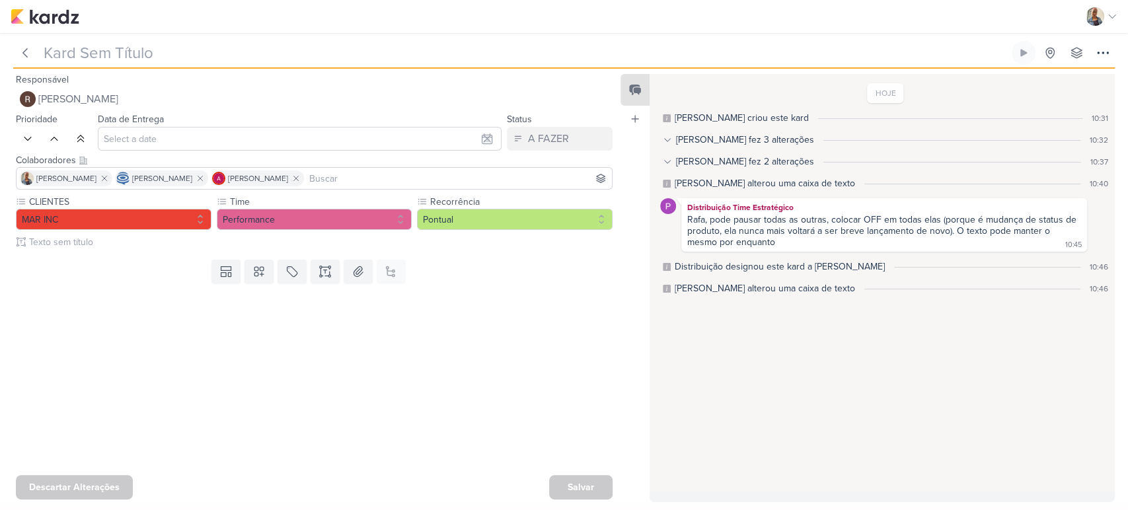
type input "Subir Peças Campanha_ 14409291_MAR INC_DESDOBRAMENTO_AJUSTE_STATUS_PRODUTO"
type input "[DATE] 18:00"
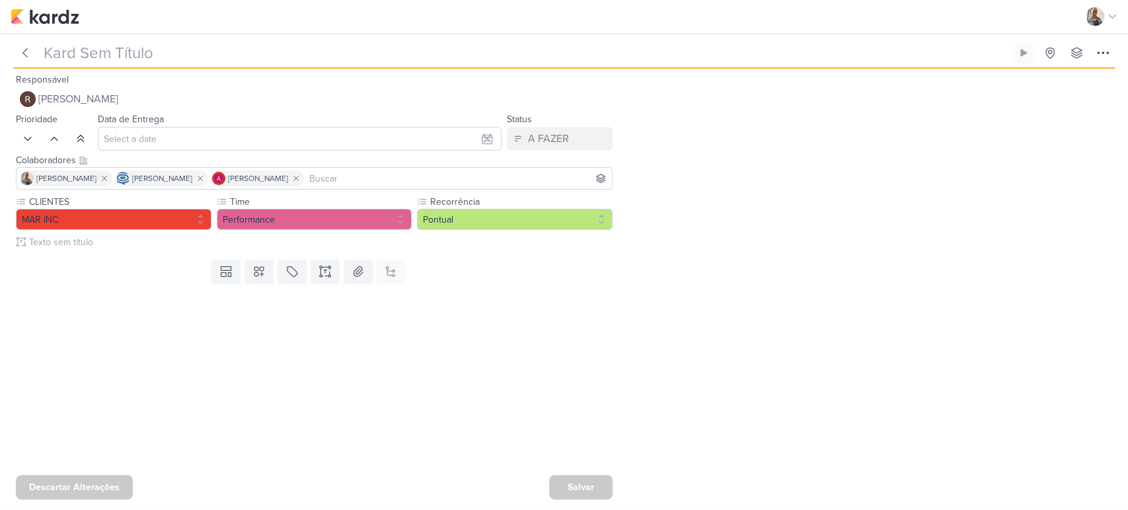
type input "Subir Peças Campanha_ 14409291_MAR INC_DESDOBRAMENTO_AJUSTE_STATUS_PRODUTO"
type input "[DATE] 18:00"
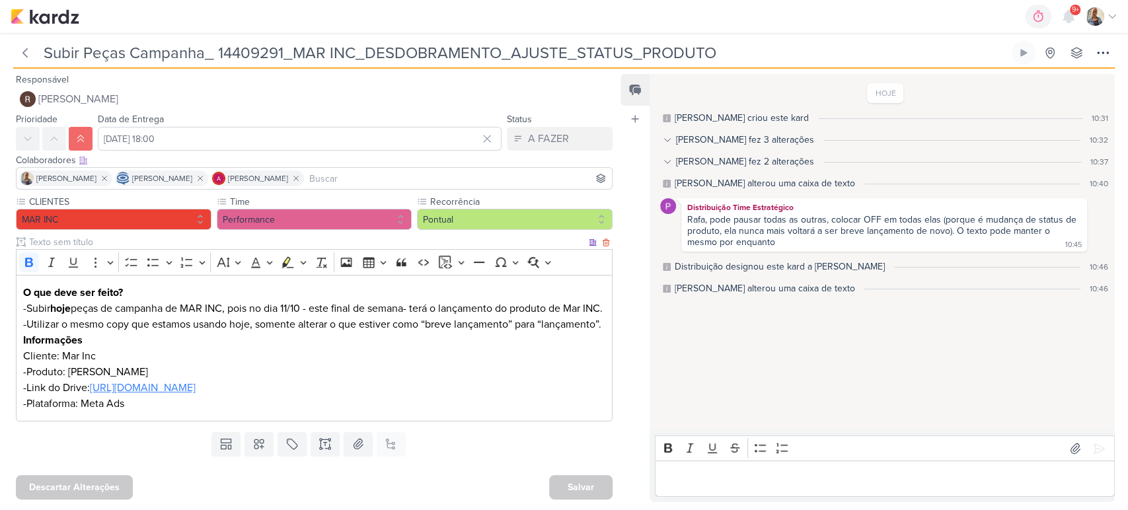
click at [196, 395] on link "[URL][DOMAIN_NAME]" at bounding box center [143, 387] width 106 height 13
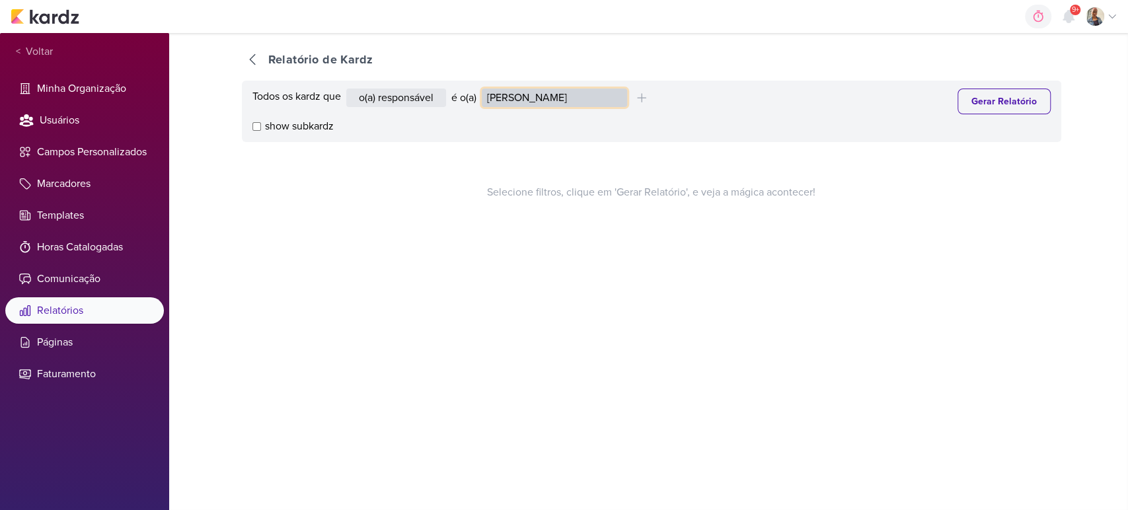
click at [508, 94] on select "Alessandra Gomes Aline Gimenez Graciano Caroline Traven De Andrade Distribuição…" at bounding box center [554, 98] width 145 height 19
select select "1395"
click at [485, 89] on select "Alessandra Gomes Aline Gimenez Graciano Caroline Traven De Andrade Distribuição…" at bounding box center [554, 98] width 145 height 19
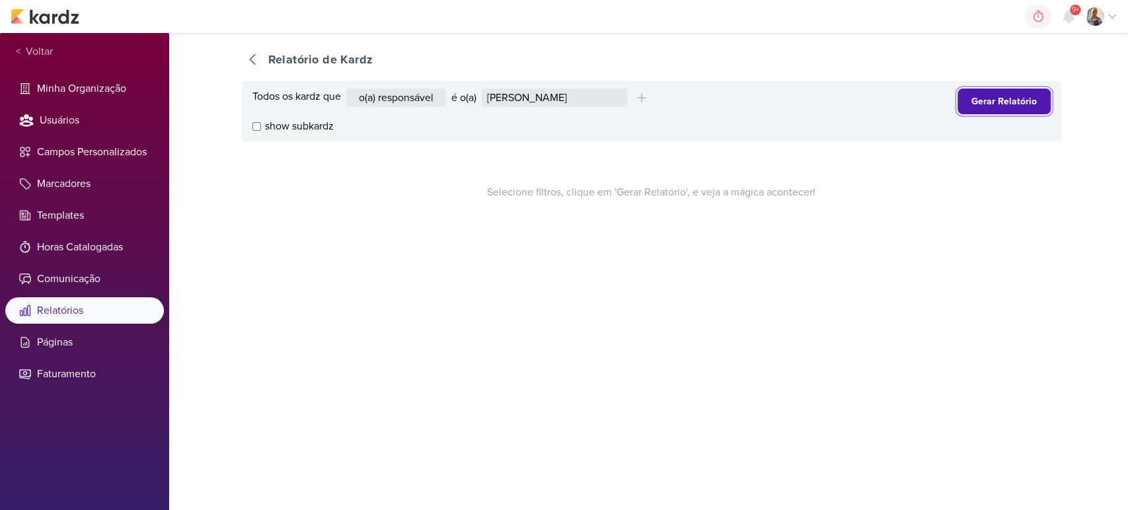
click at [958, 110] on button "Gerar Relatório" at bounding box center [1004, 102] width 93 height 26
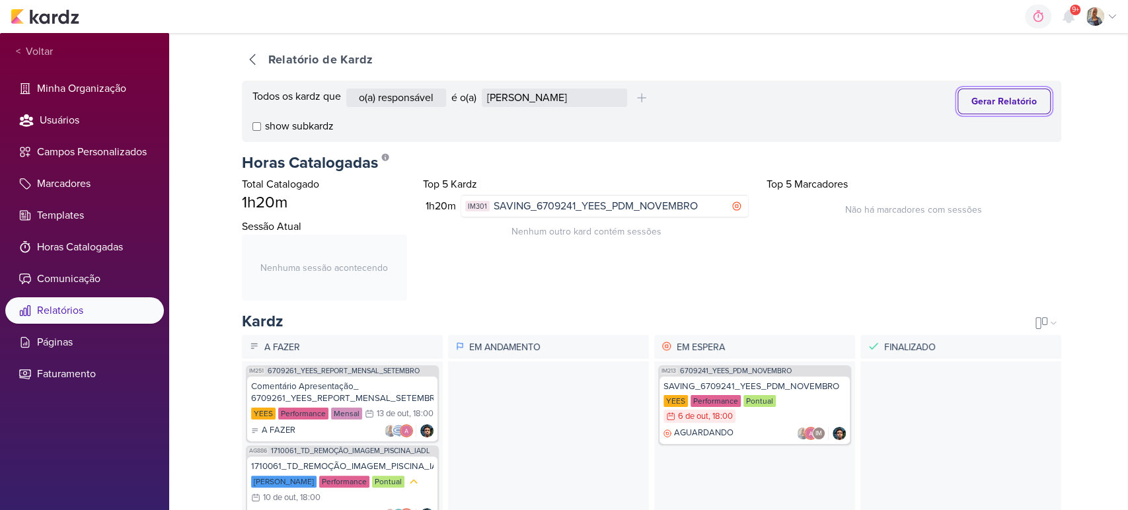
scroll to position [73, 0]
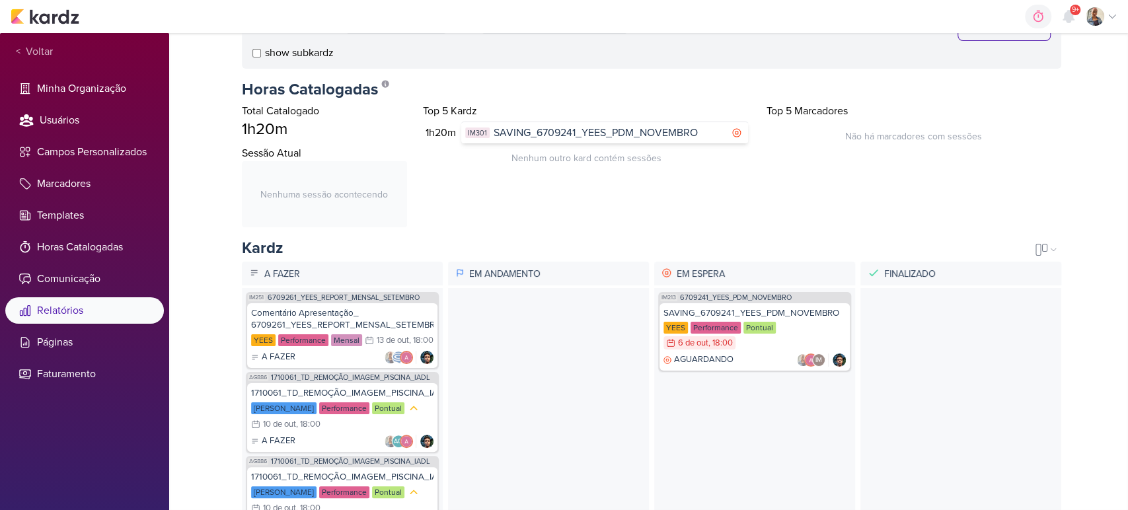
click at [541, 128] on span "SAVING_6709241_YEES_PDM_NOVEMBRO" at bounding box center [596, 133] width 204 height 16
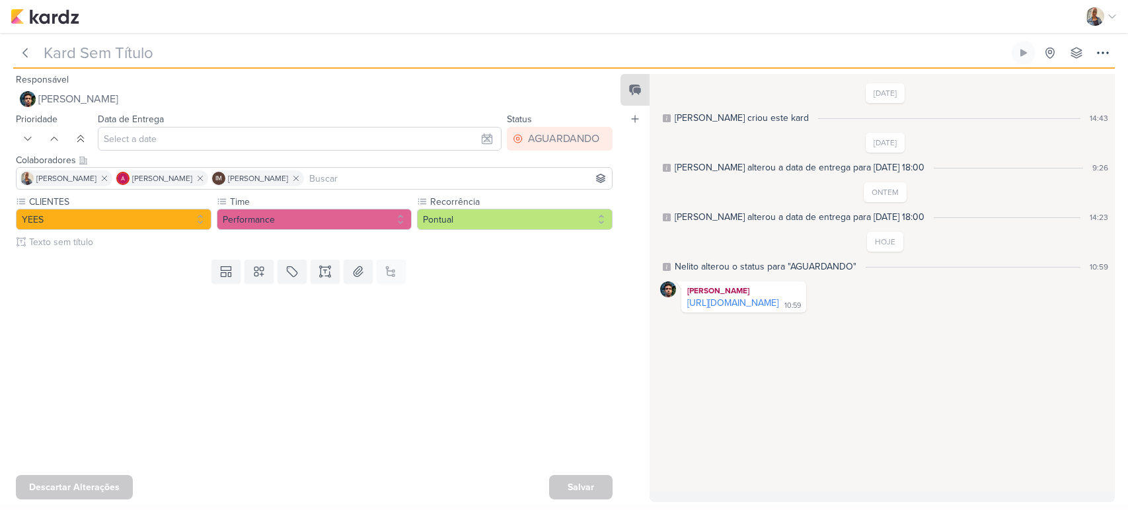
type input "SAVING_6709241_YEES_PDM_NOVEMBRO"
type input "6 de outubro de 2025 às 18:00"
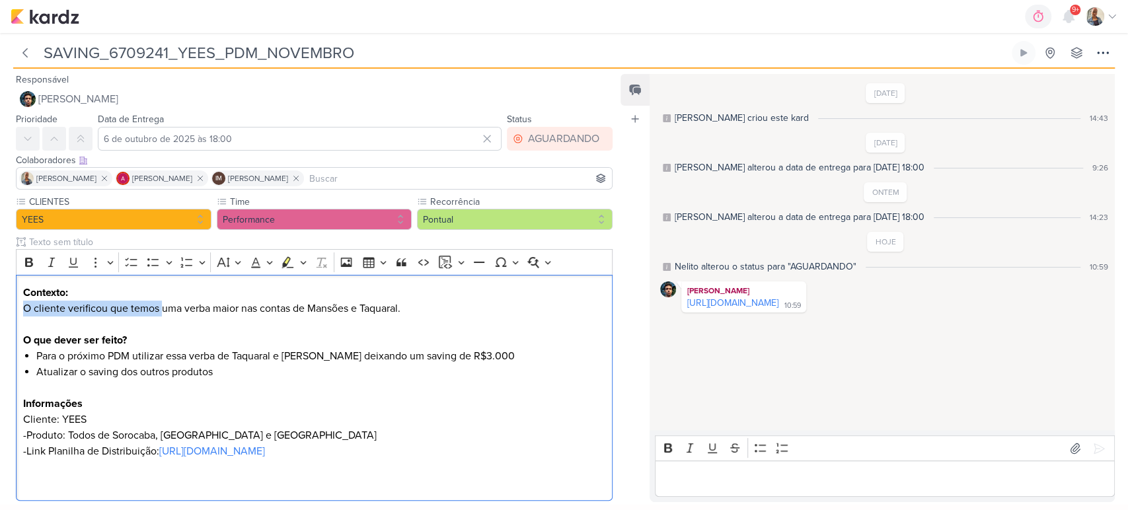
drag, startPoint x: 164, startPoint y: 311, endPoint x: 725, endPoint y: 287, distance: 561.8
click at [725, 287] on div "Responsável Nelito Junior Nenhum contato encontrado create new contact Novo Con…" at bounding box center [564, 287] width 1128 height 436
click at [283, 306] on p "O cliente verificou que temos uma verba maior nas contas de Mansões e Taquaral." at bounding box center [314, 309] width 583 height 16
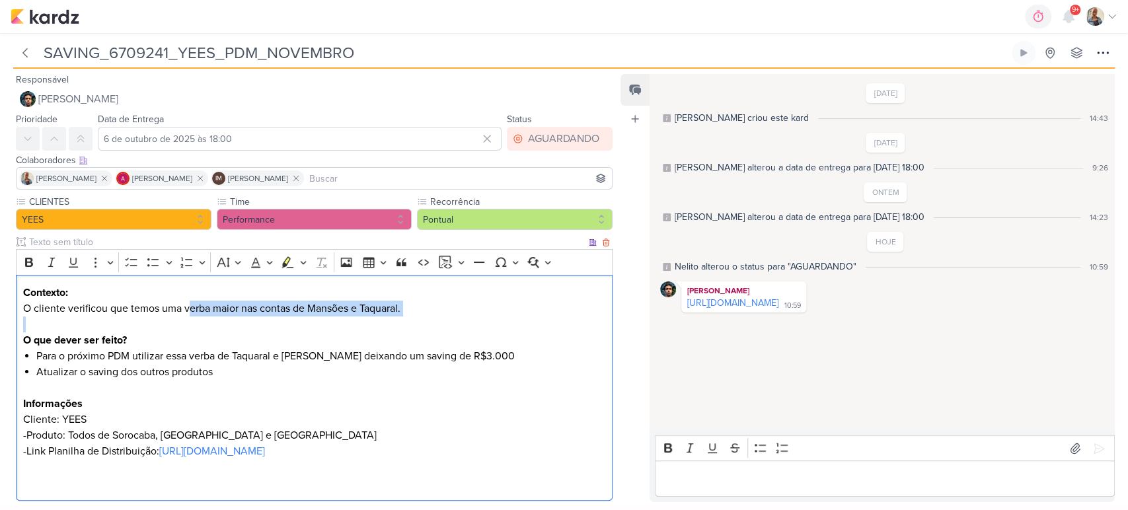
drag, startPoint x: 249, startPoint y: 311, endPoint x: 396, endPoint y: 319, distance: 147.7
click at [396, 319] on div "Contexto: O cliente verificou que temos uma verba maior nas contas de [PERSON_N…" at bounding box center [314, 388] width 597 height 227
click at [157, 350] on li "Para o próximo PDM utilizar essa verba de Taquaral e [PERSON_NAME] deixando um …" at bounding box center [321, 356] width 570 height 16
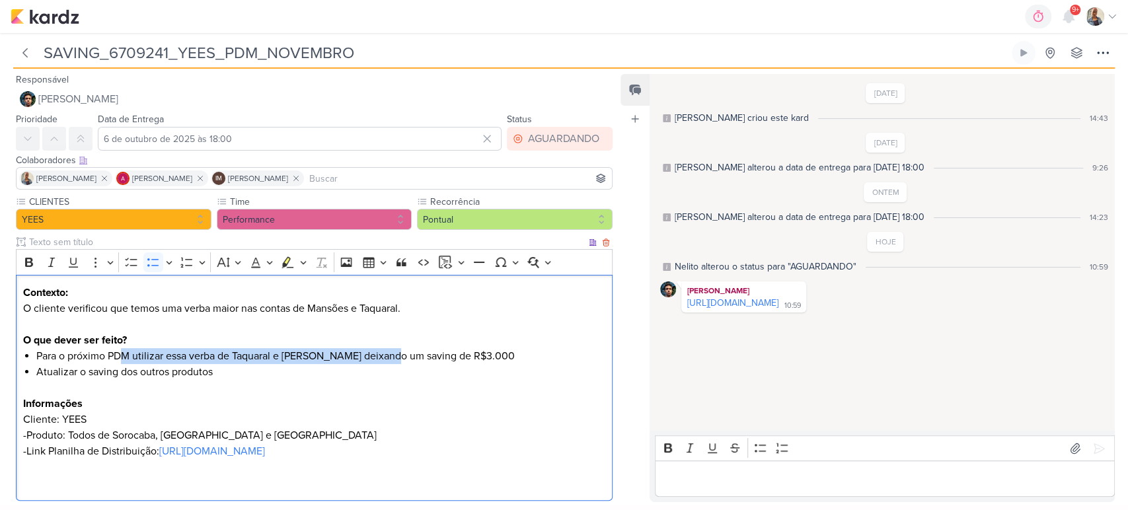
drag, startPoint x: 125, startPoint y: 359, endPoint x: 397, endPoint y: 353, distance: 271.8
click at [397, 353] on li "Para o próximo PDM utilizar essa verba de Taquaral e [PERSON_NAME] deixando um …" at bounding box center [321, 356] width 570 height 16
click at [268, 356] on li "Para o próximo PDM utilizar essa verba de Taquaral e [PERSON_NAME] deixando um …" at bounding box center [321, 356] width 570 height 16
drag, startPoint x: 221, startPoint y: 356, endPoint x: 514, endPoint y: 362, distance: 293.6
click at [515, 362] on li "Para o próximo PDM utilizar essa verba de Taquaral e [PERSON_NAME] deixando um …" at bounding box center [321, 356] width 570 height 16
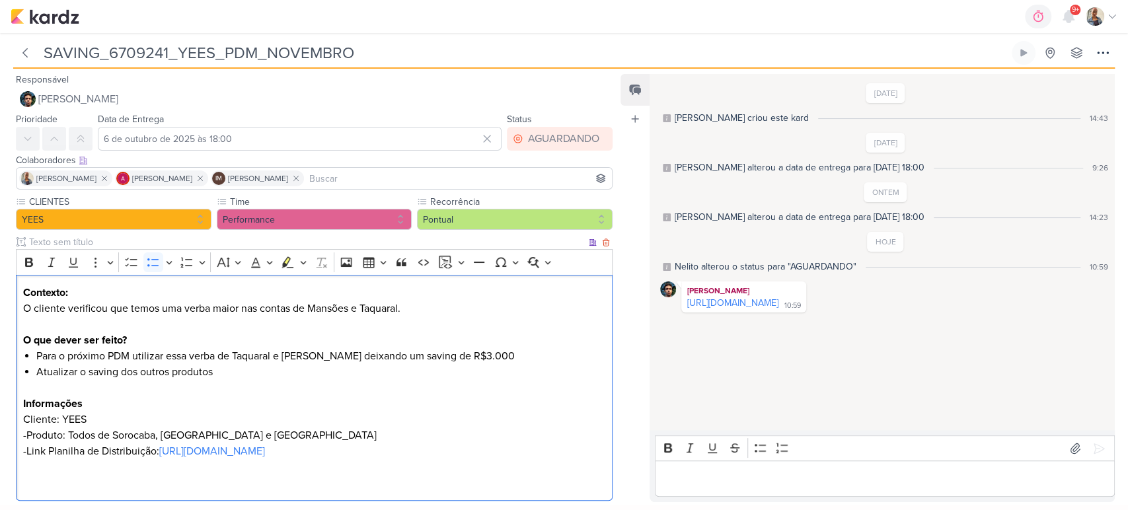
click at [385, 364] on li "Atualizar o saving dos outros produtos" at bounding box center [321, 372] width 570 height 16
drag, startPoint x: 246, startPoint y: 372, endPoint x: 22, endPoint y: 372, distance: 224.1
click at [22, 372] on div "Contexto: O cliente verificou que temos uma verba maior nas contas de [PERSON_N…" at bounding box center [314, 388] width 597 height 227
click at [148, 398] on p "Informações" at bounding box center [314, 404] width 583 height 16
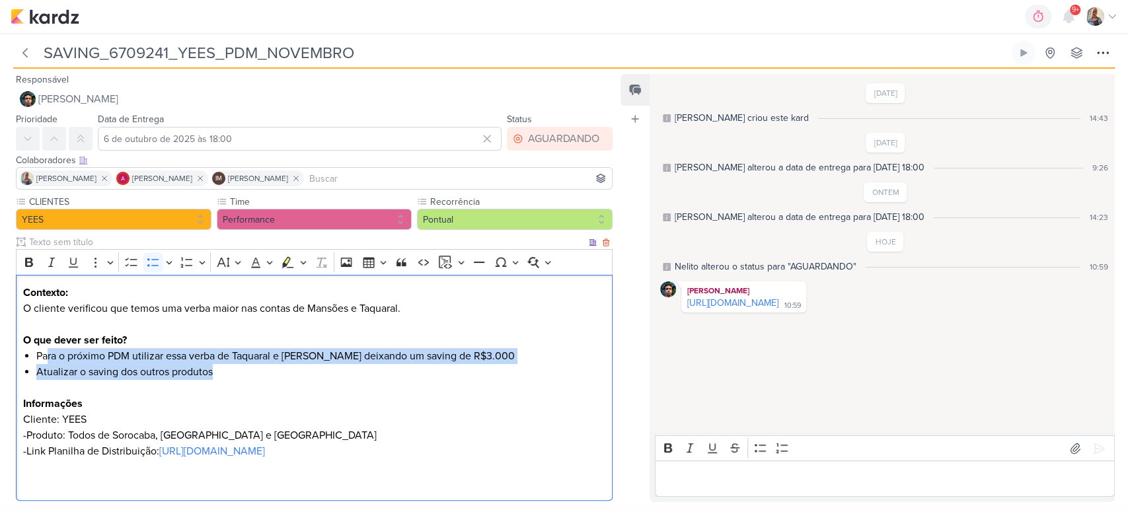
drag, startPoint x: 45, startPoint y: 353, endPoint x: 389, endPoint y: 366, distance: 344.0
click at [389, 366] on ul "Para o próximo PDM utilizar essa verba de Taquaral e Mansões deixando um saving…" at bounding box center [321, 364] width 570 height 32
